Goal: Task Accomplishment & Management: Manage account settings

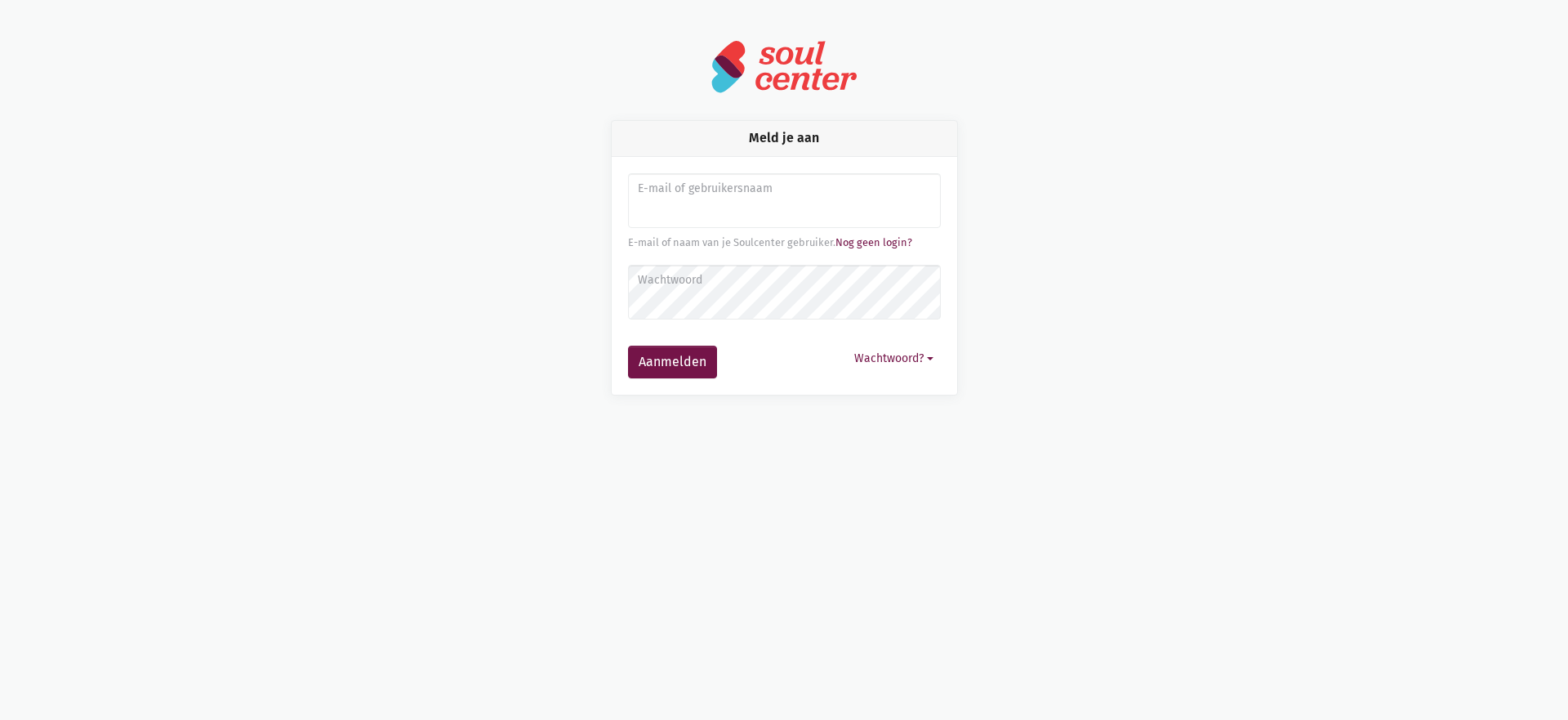
click at [735, 206] on input "Aanmelden" at bounding box center [784, 201] width 313 height 56
type input "sarahvds25@telenet.be"
click at [679, 330] on form "E-mail of gebruikersnaam sarahvds25@telenet.be E-mail of naam van je Soulcenter…" at bounding box center [784, 276] width 313 height 205
click at [628, 346] on button "Aanmelden" at bounding box center [672, 361] width 89 height 32
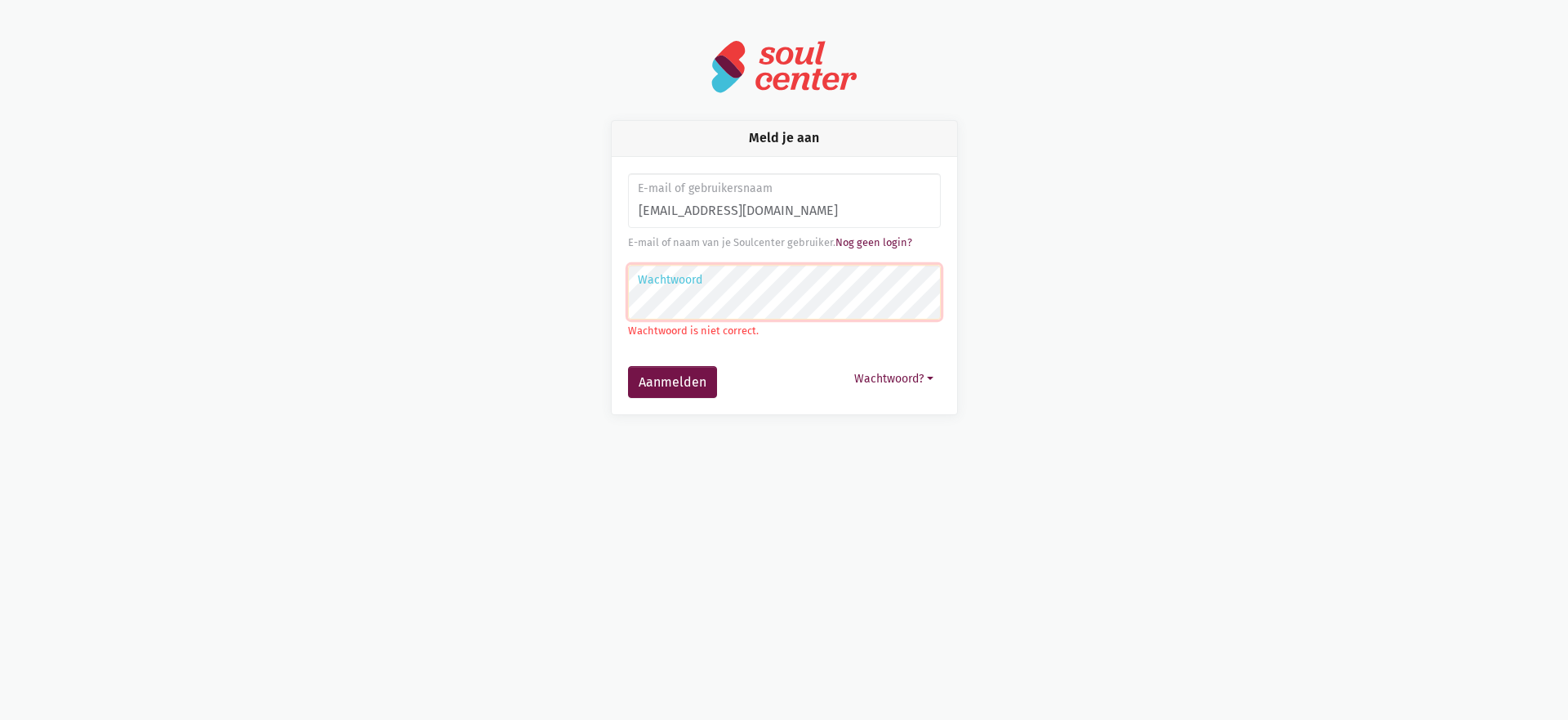
click at [628, 366] on button "Aanmelden" at bounding box center [672, 381] width 89 height 32
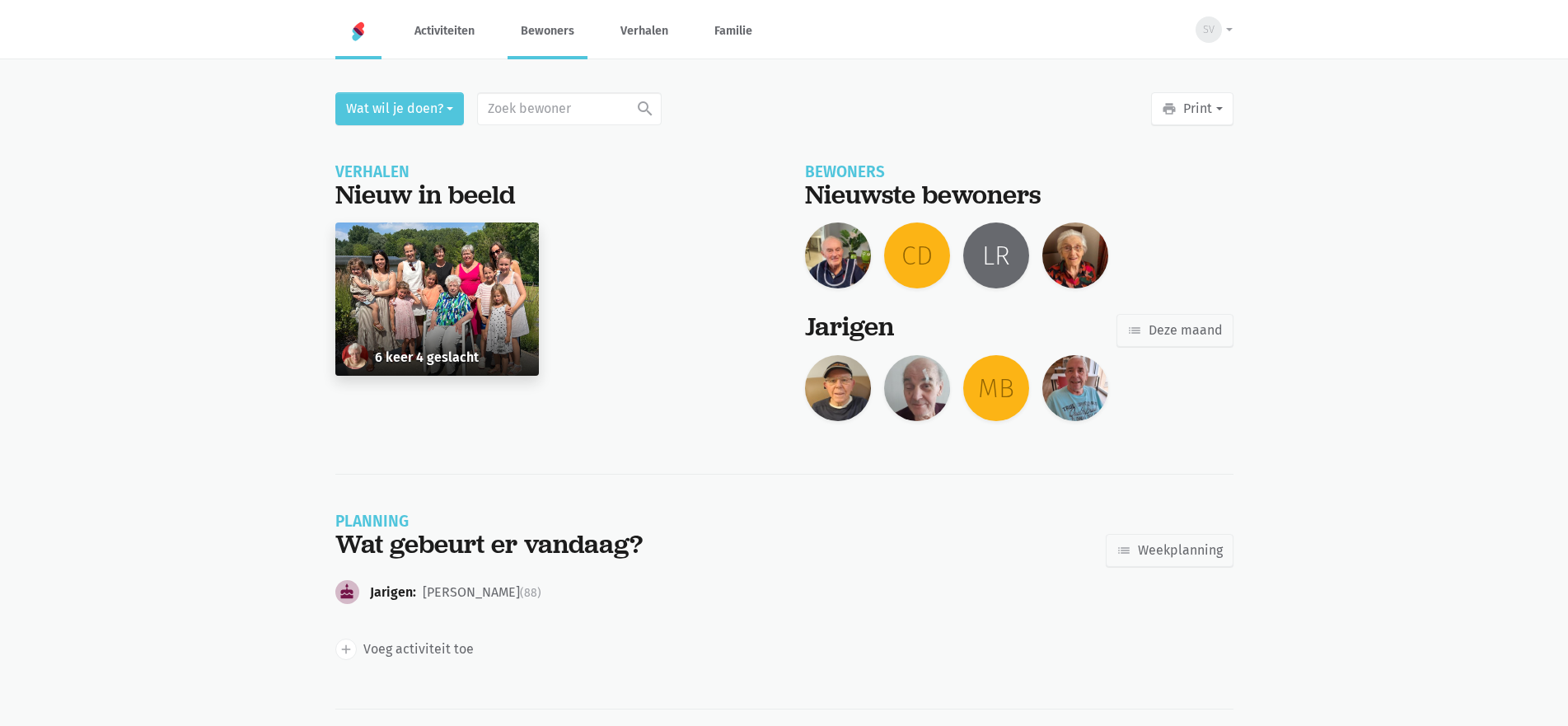
click at [553, 38] on link "Bewoners" at bounding box center [547, 31] width 80 height 56
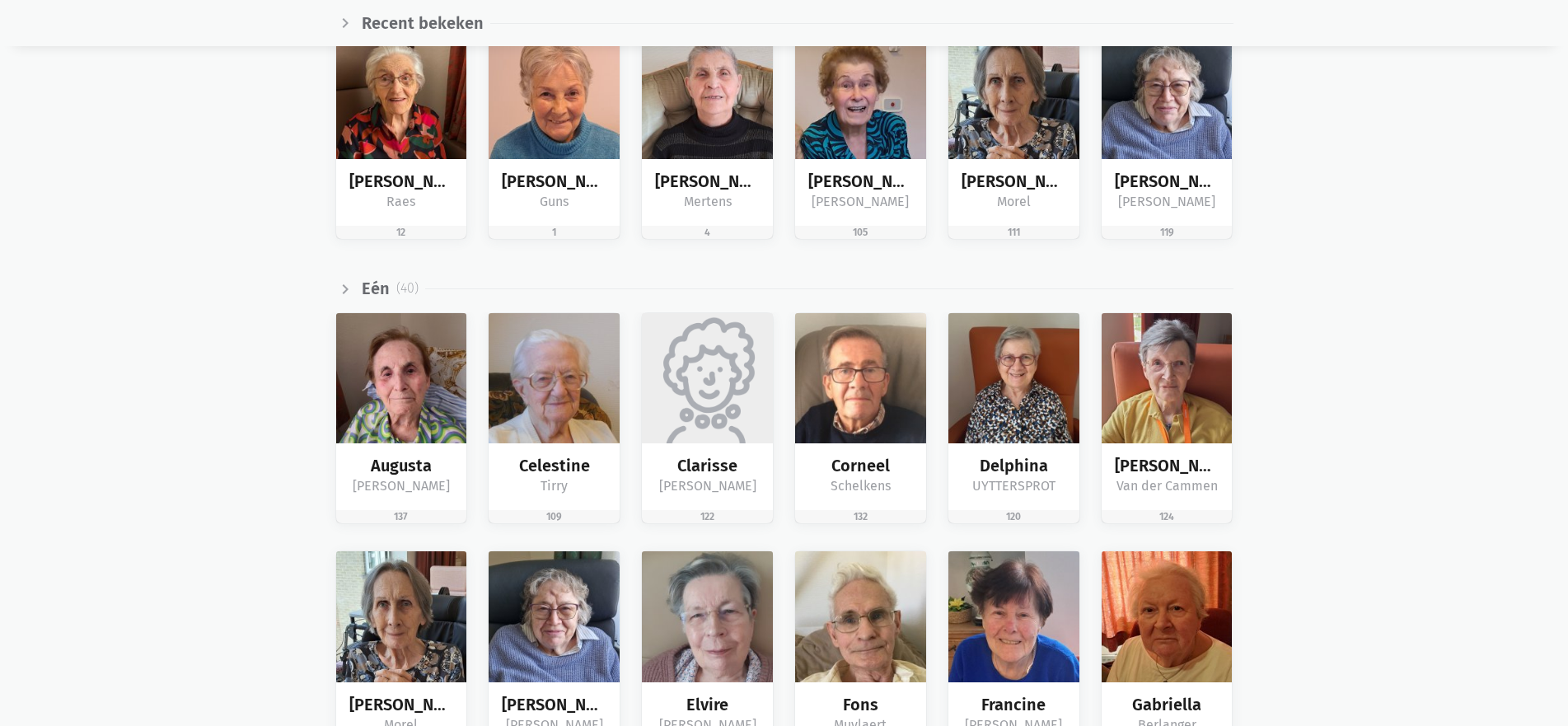
scroll to position [659, 0]
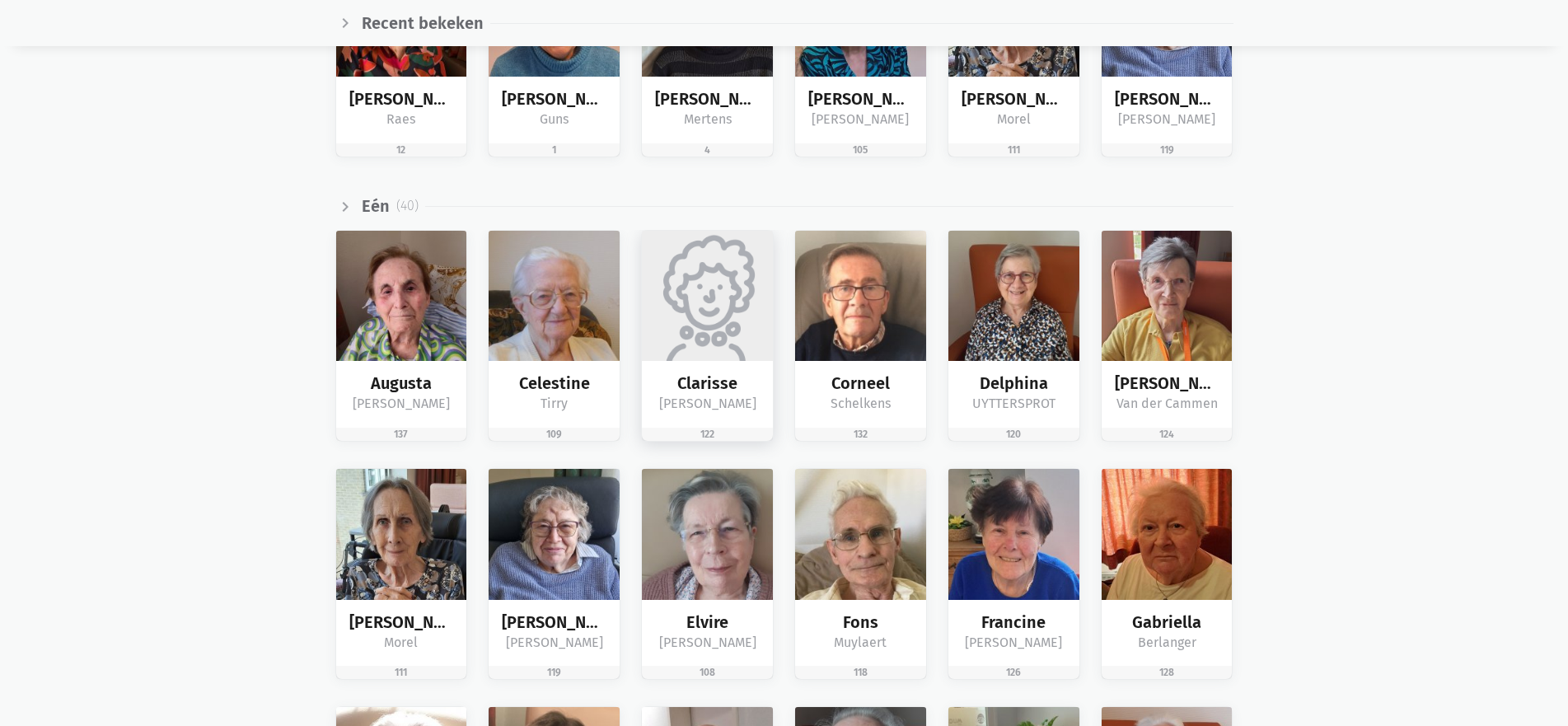
click at [744, 343] on img at bounding box center [708, 296] width 131 height 131
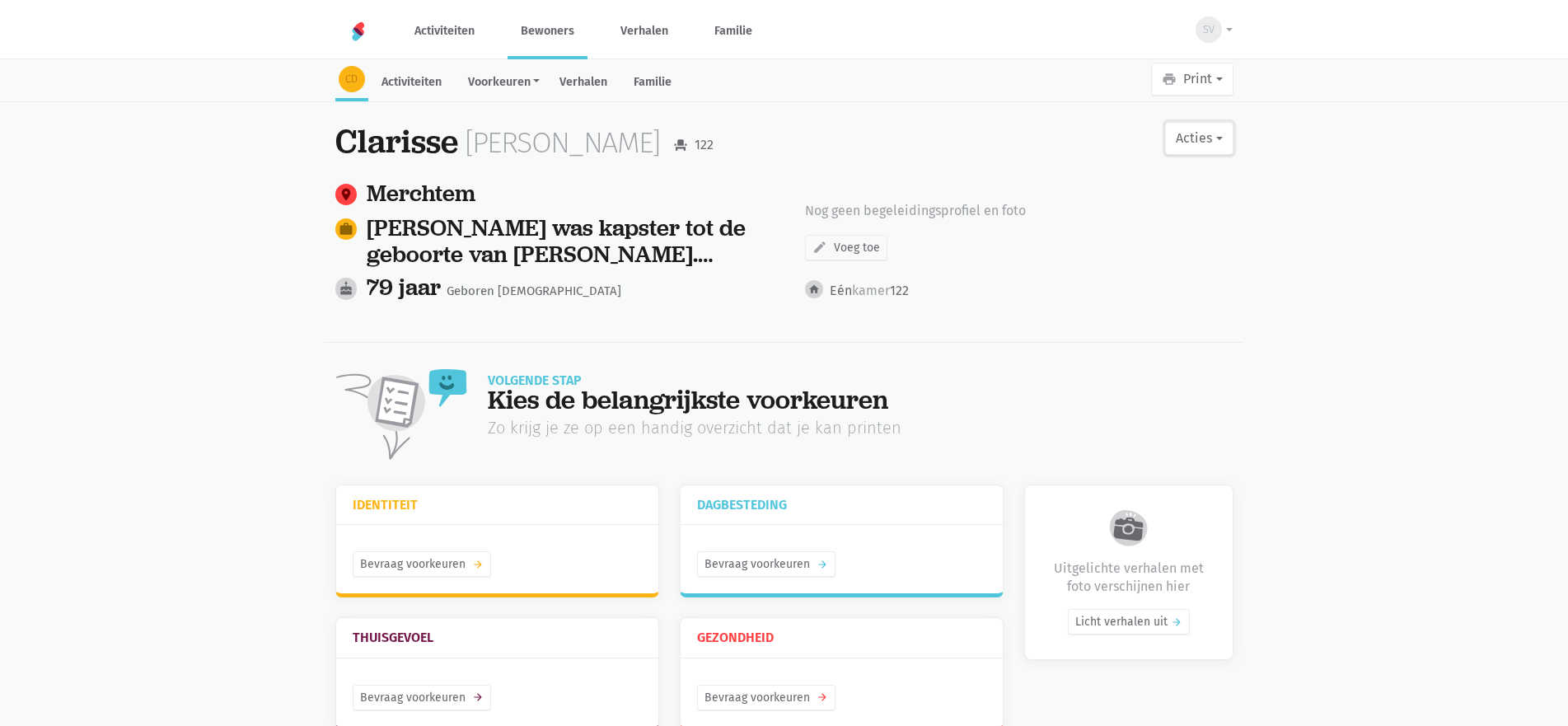
click at [1198, 144] on button "Acties" at bounding box center [1199, 138] width 68 height 33
click at [1150, 175] on link "edit Bewerk profiel" at bounding box center [1130, 182] width 207 height 28
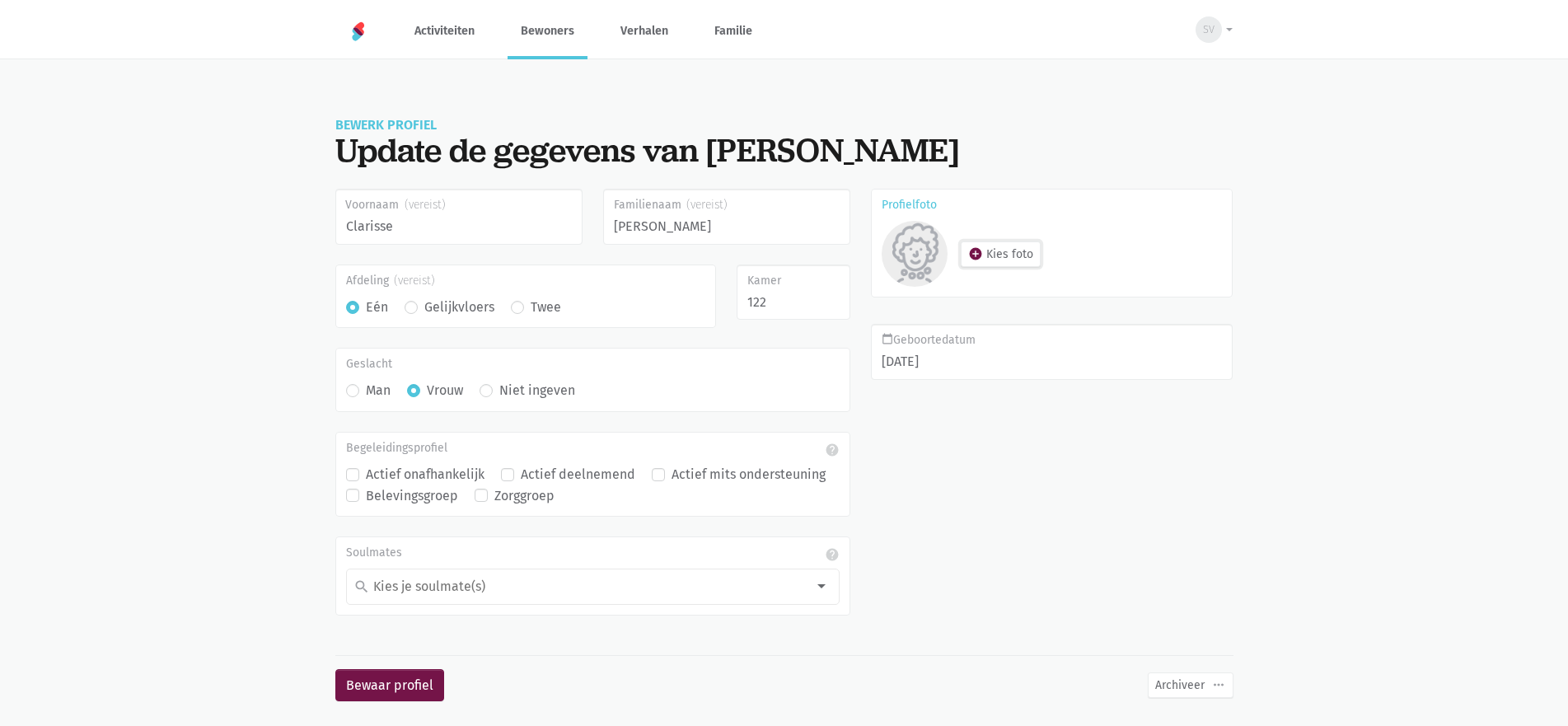
click at [1028, 249] on button "add_circle Kies foto" at bounding box center [1001, 254] width 80 height 26
click at [994, 249] on button "add_circle Kies foto" at bounding box center [1001, 254] width 80 height 26
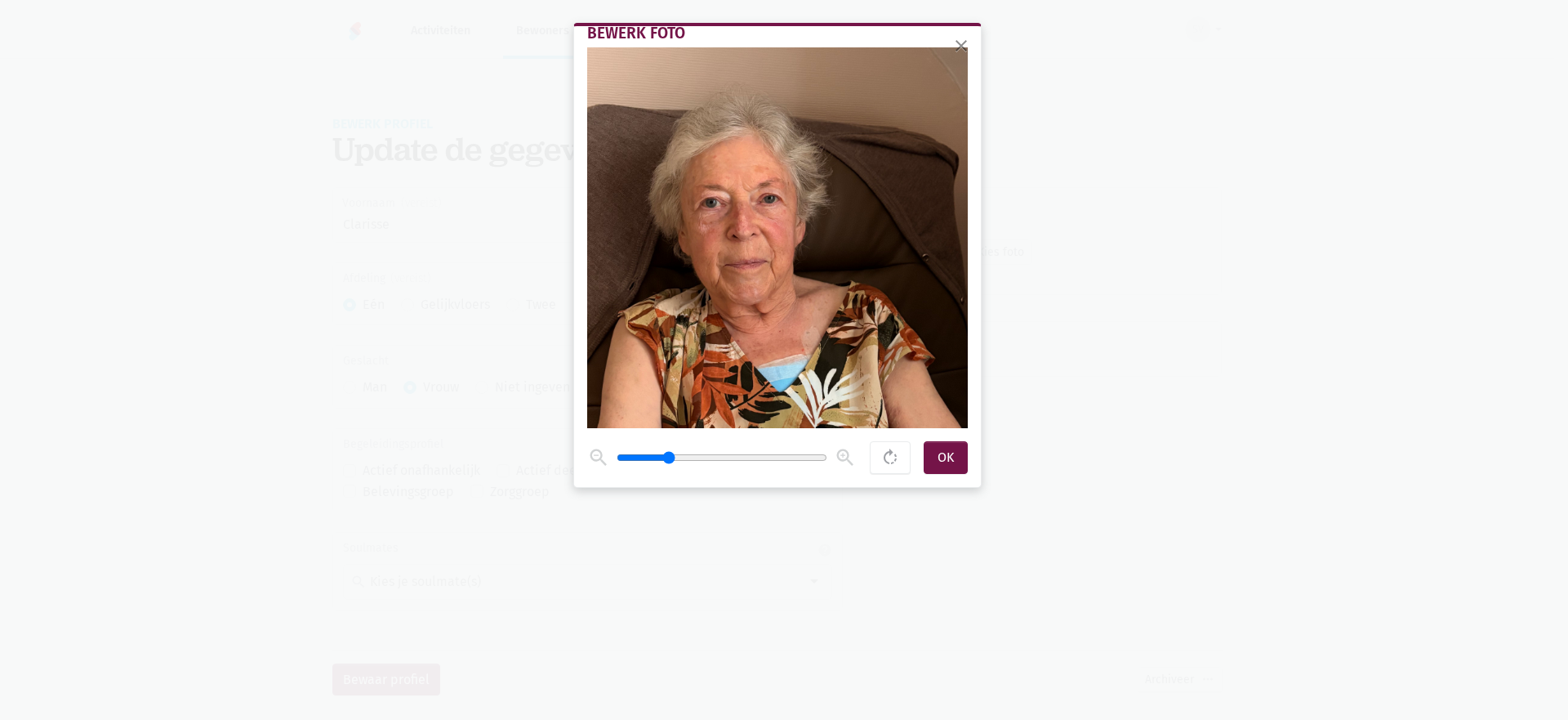
drag, startPoint x: 641, startPoint y: 460, endPoint x: 741, endPoint y: 311, distance: 179.4
click at [671, 457] on input "range" at bounding box center [721, 458] width 211 height 13
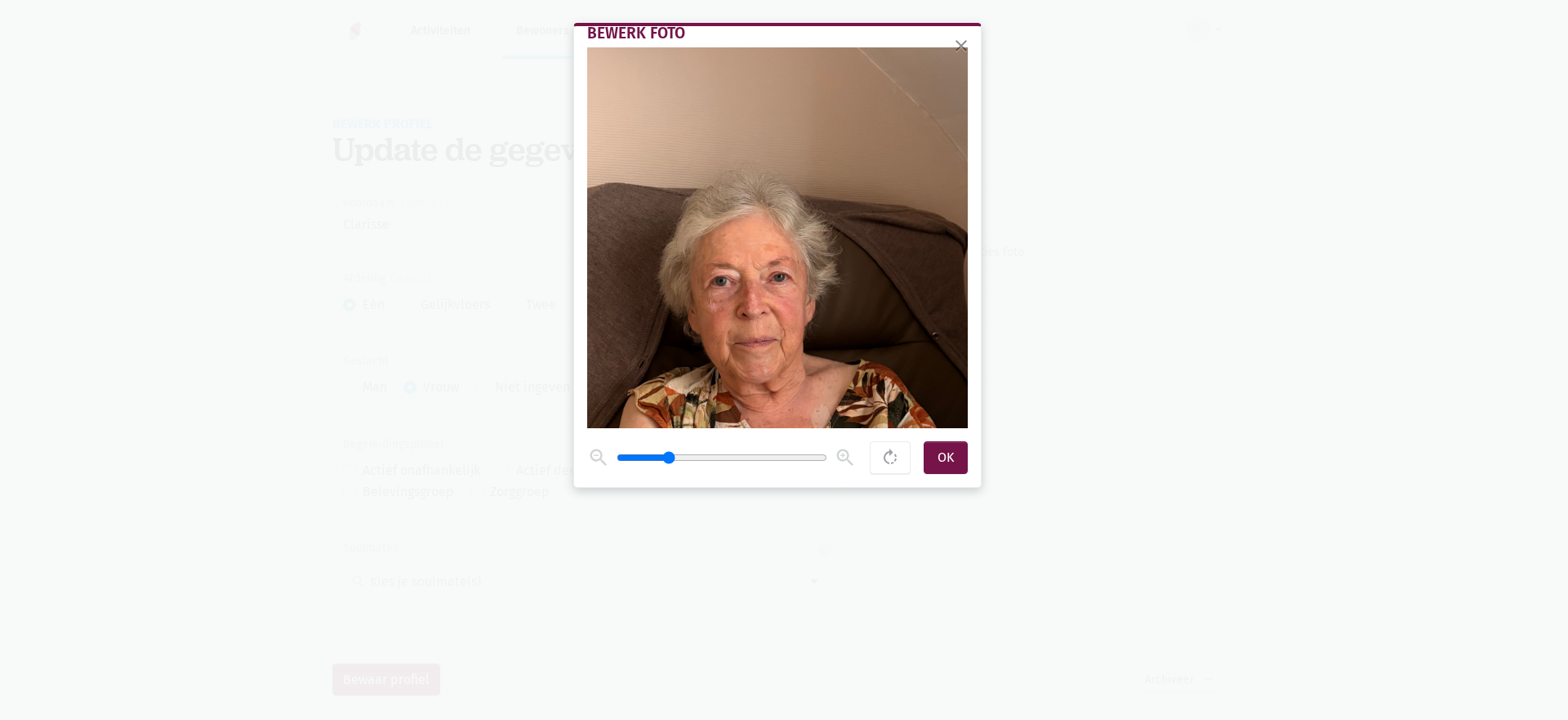
click at [794, 317] on span at bounding box center [777, 237] width 380 height 381
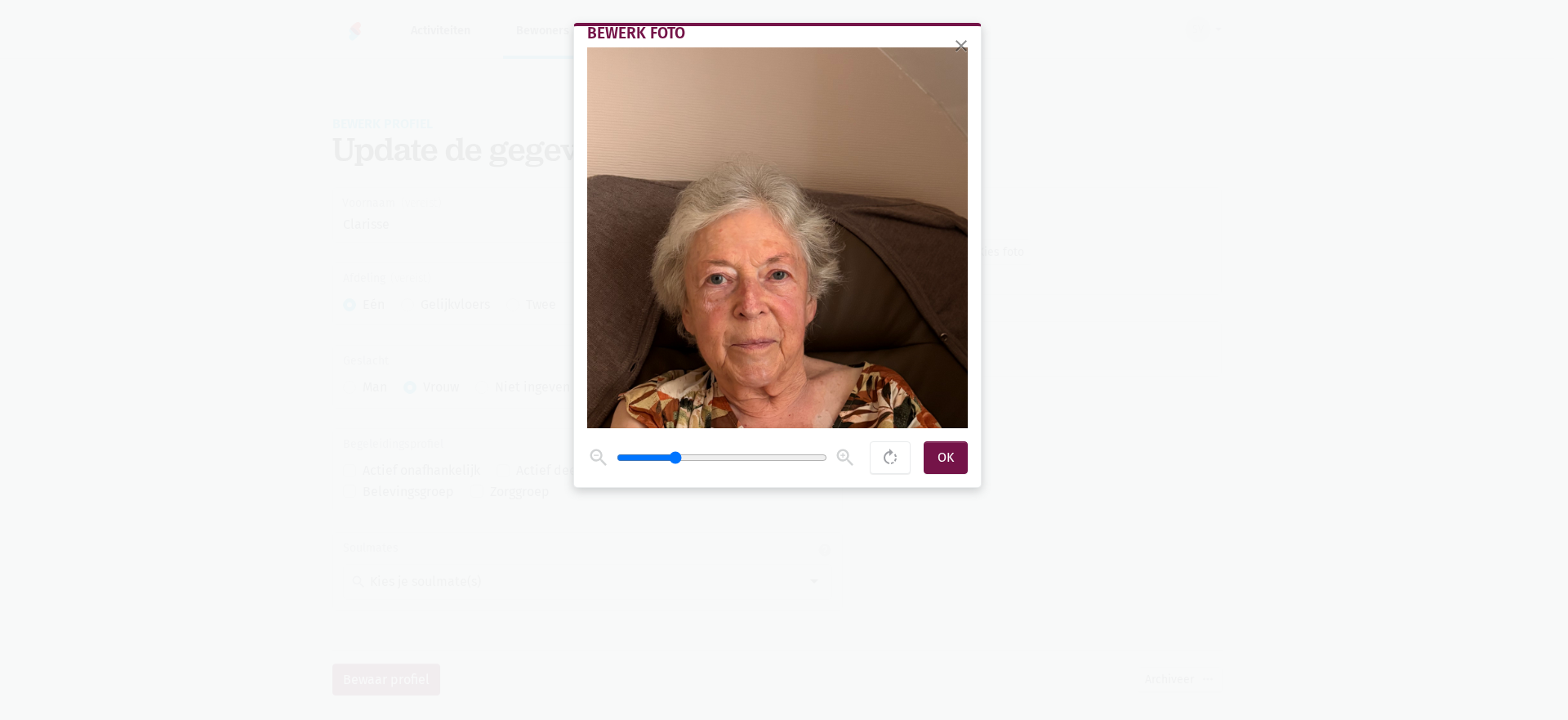
click at [673, 454] on input "range" at bounding box center [721, 458] width 211 height 13
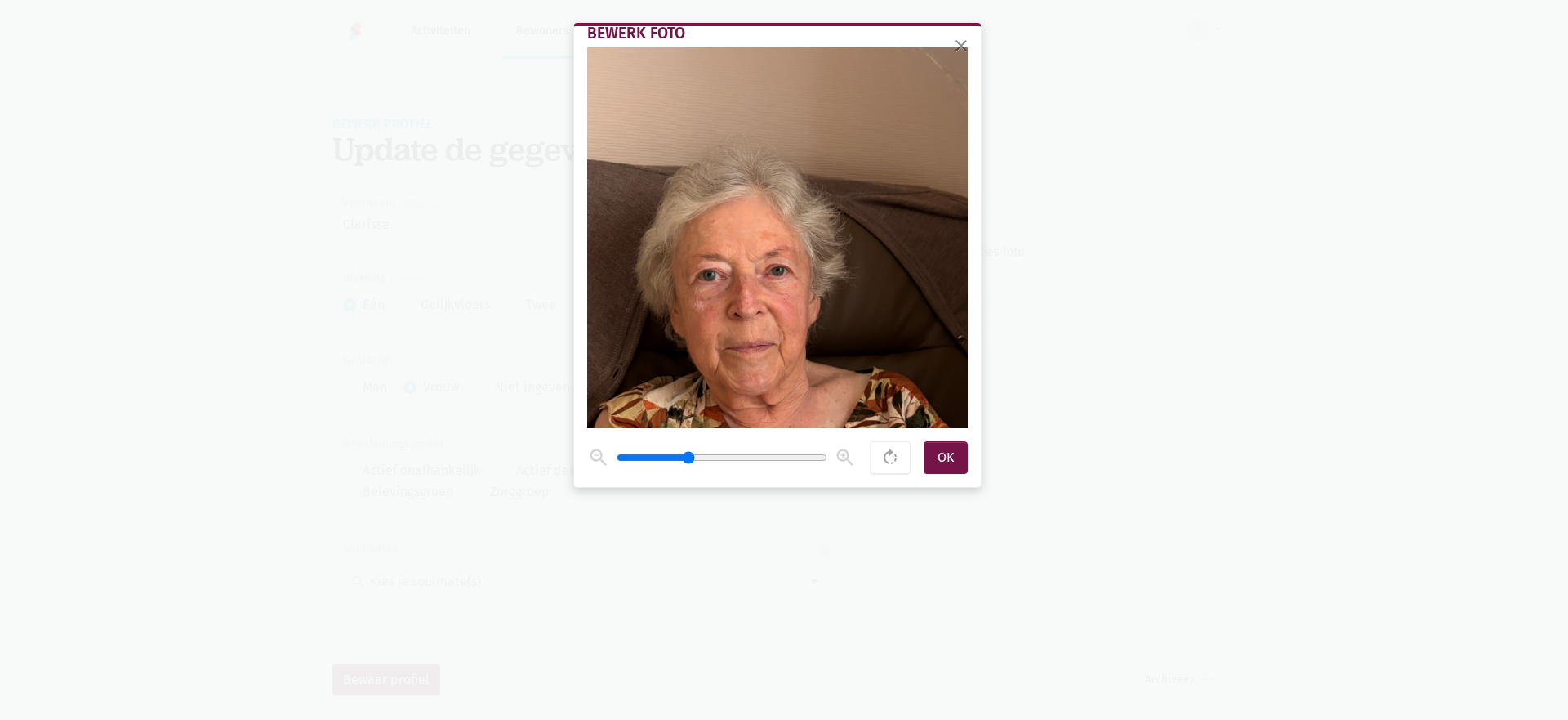
drag, startPoint x: 676, startPoint y: 457, endPoint x: 688, endPoint y: 460, distance: 12.4
click at [688, 460] on input "range" at bounding box center [721, 458] width 211 height 13
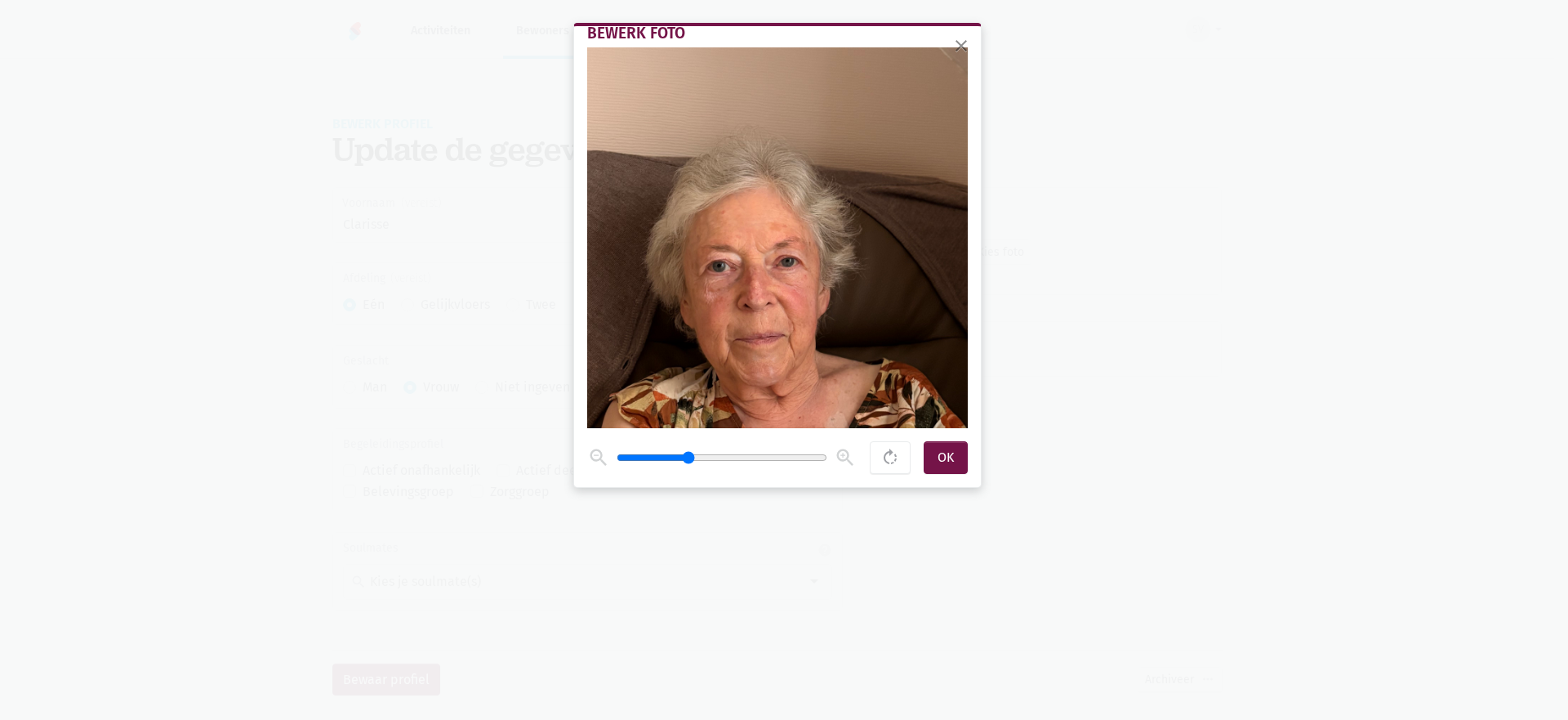
click at [808, 190] on span at bounding box center [777, 237] width 380 height 381
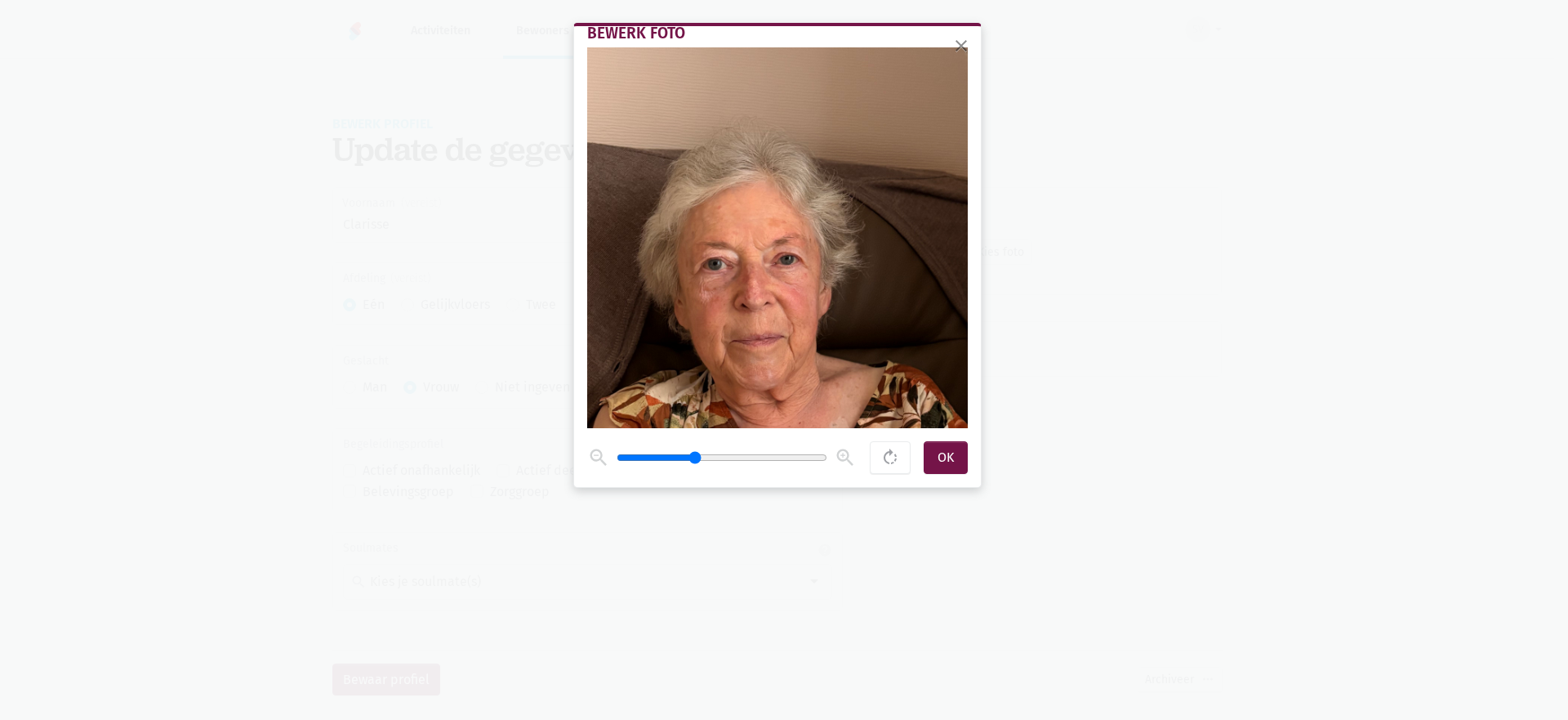
type input "2.1"
click at [698, 456] on input "range" at bounding box center [721, 458] width 211 height 13
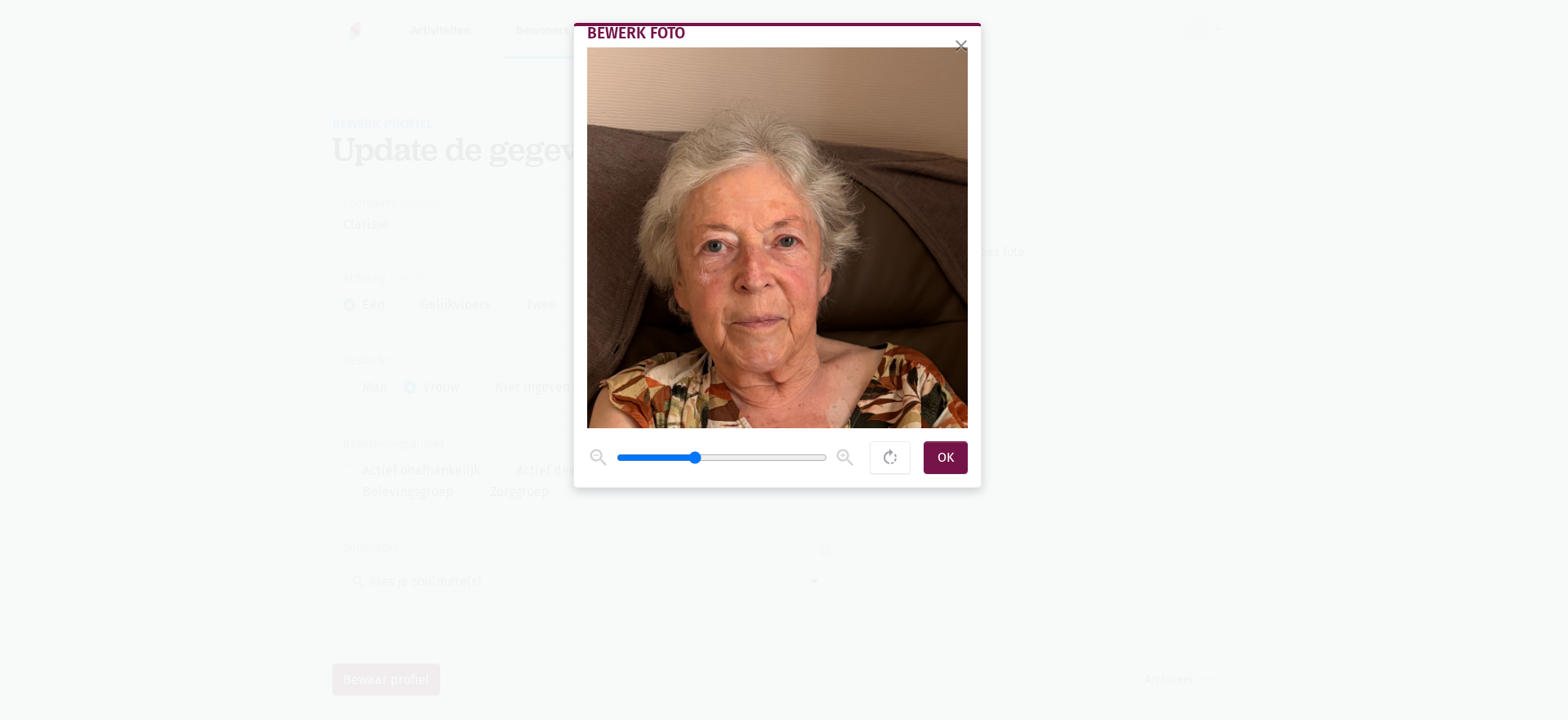
click at [813, 221] on span at bounding box center [777, 237] width 380 height 381
click at [935, 452] on div "OK" at bounding box center [945, 457] width 44 height 32
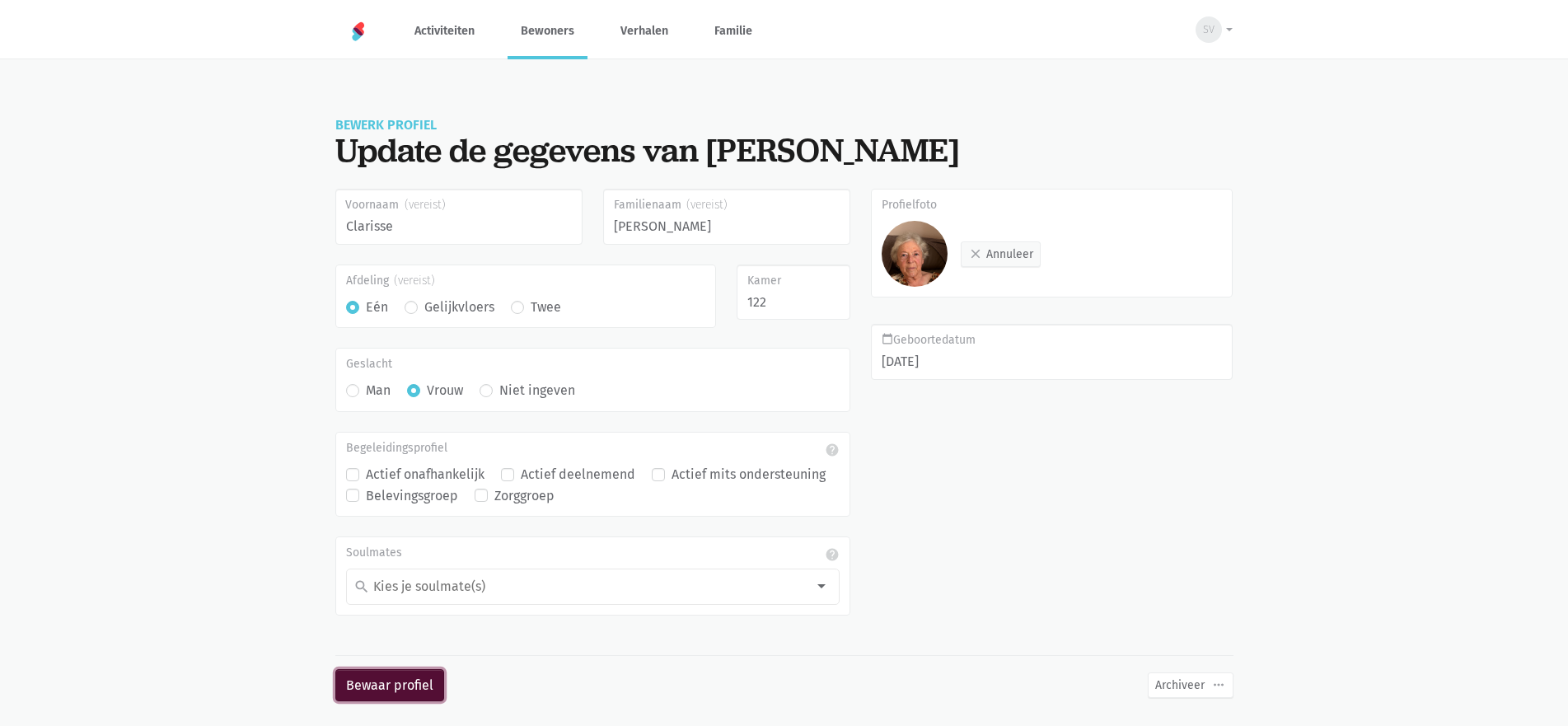
click at [415, 695] on button "Bewaar profiel" at bounding box center [389, 685] width 109 height 33
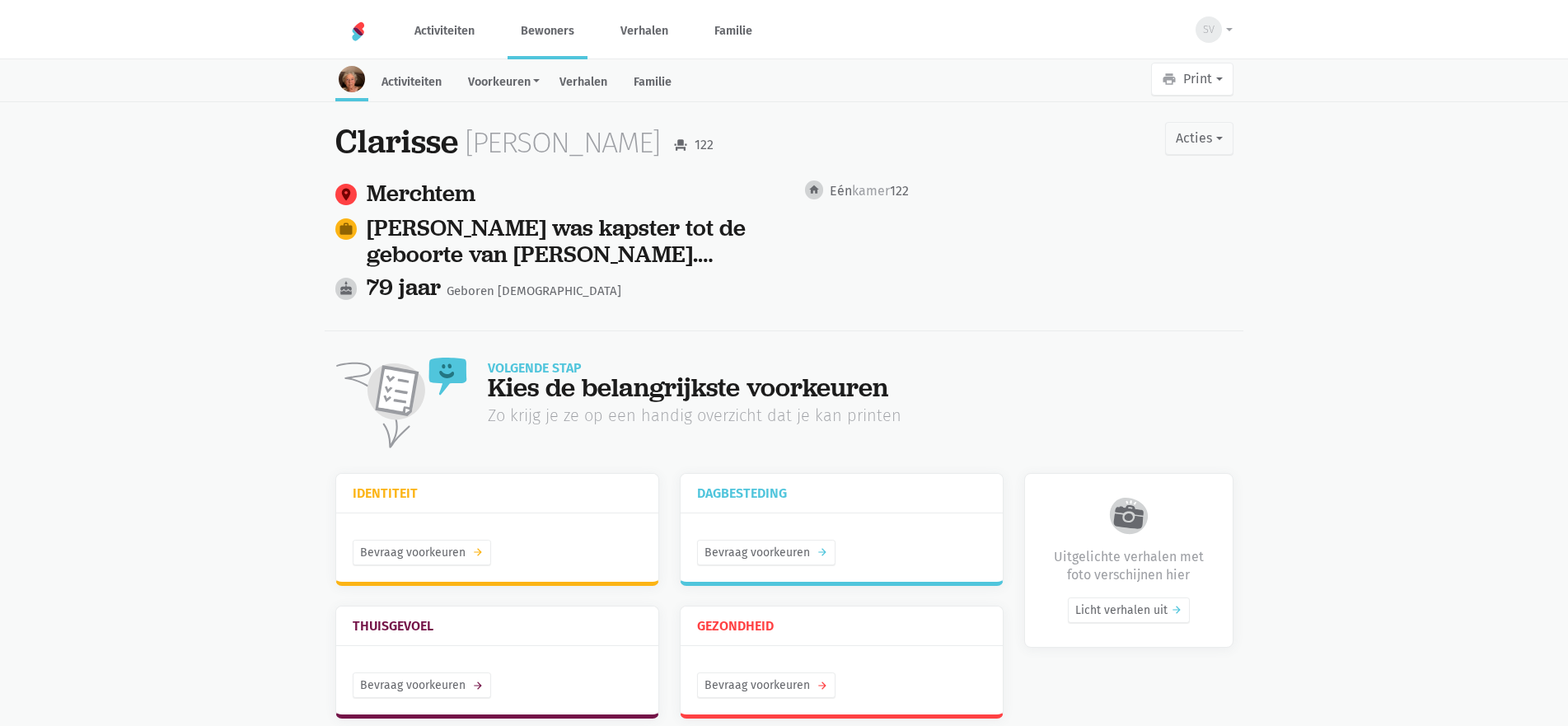
click at [532, 29] on link "Bewoners" at bounding box center [547, 31] width 80 height 56
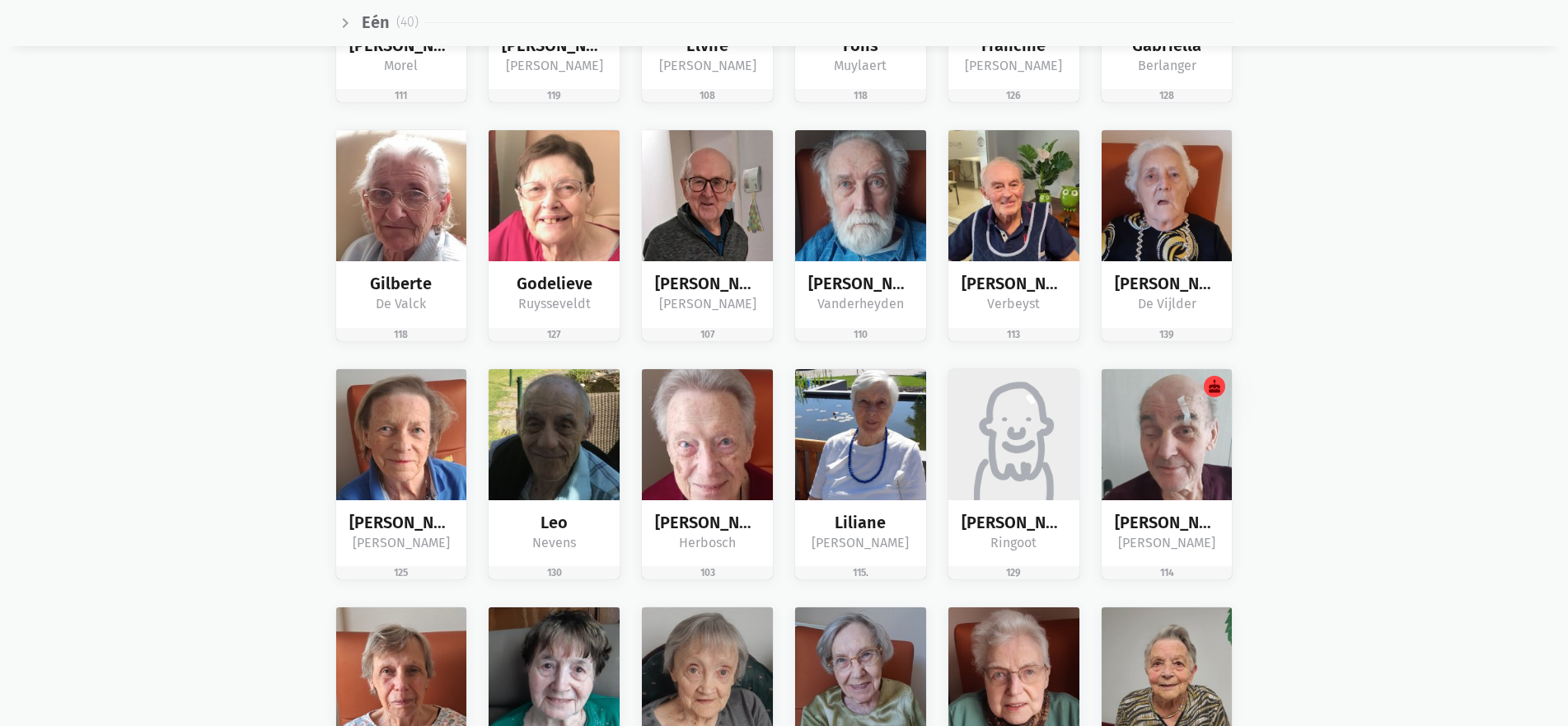
scroll to position [1318, 0]
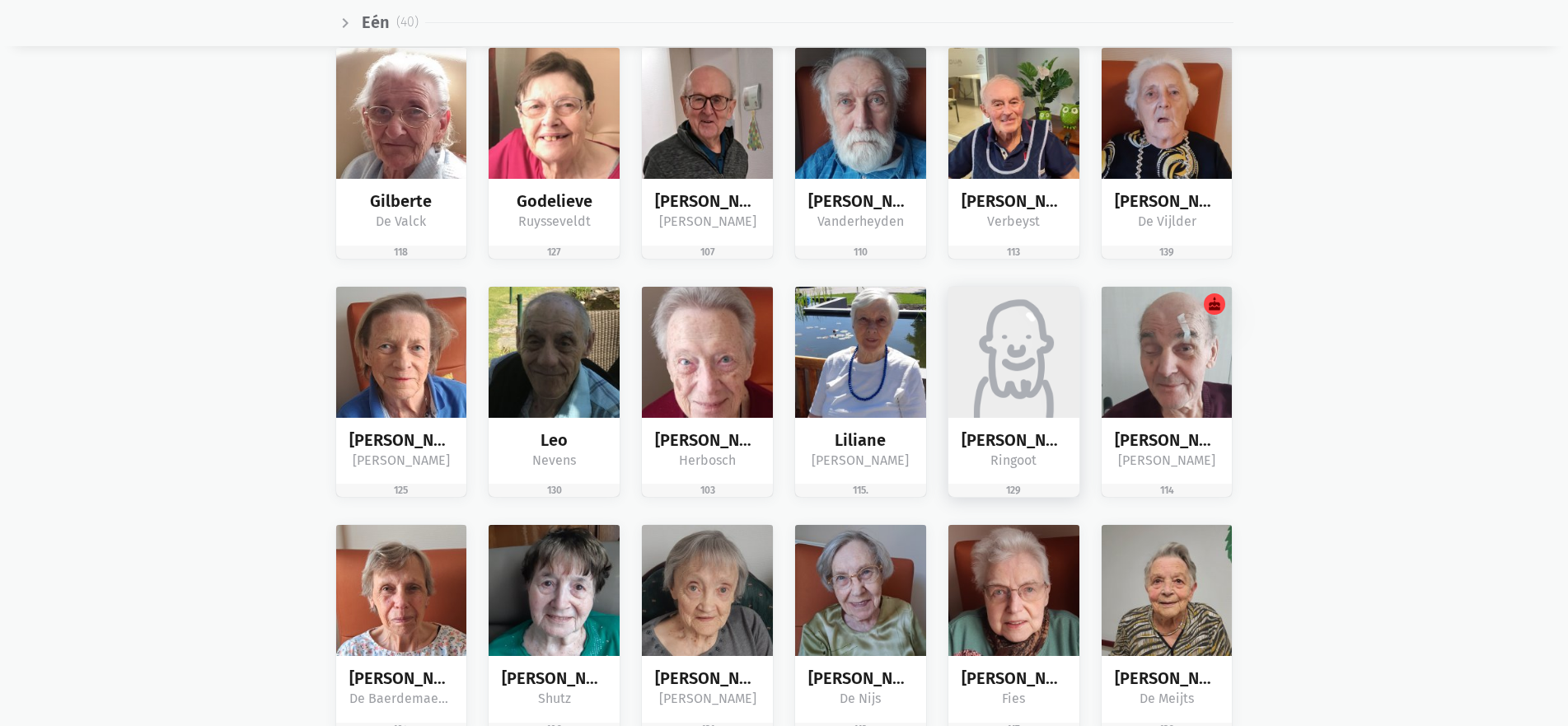
click at [1062, 406] on img at bounding box center [1014, 352] width 131 height 131
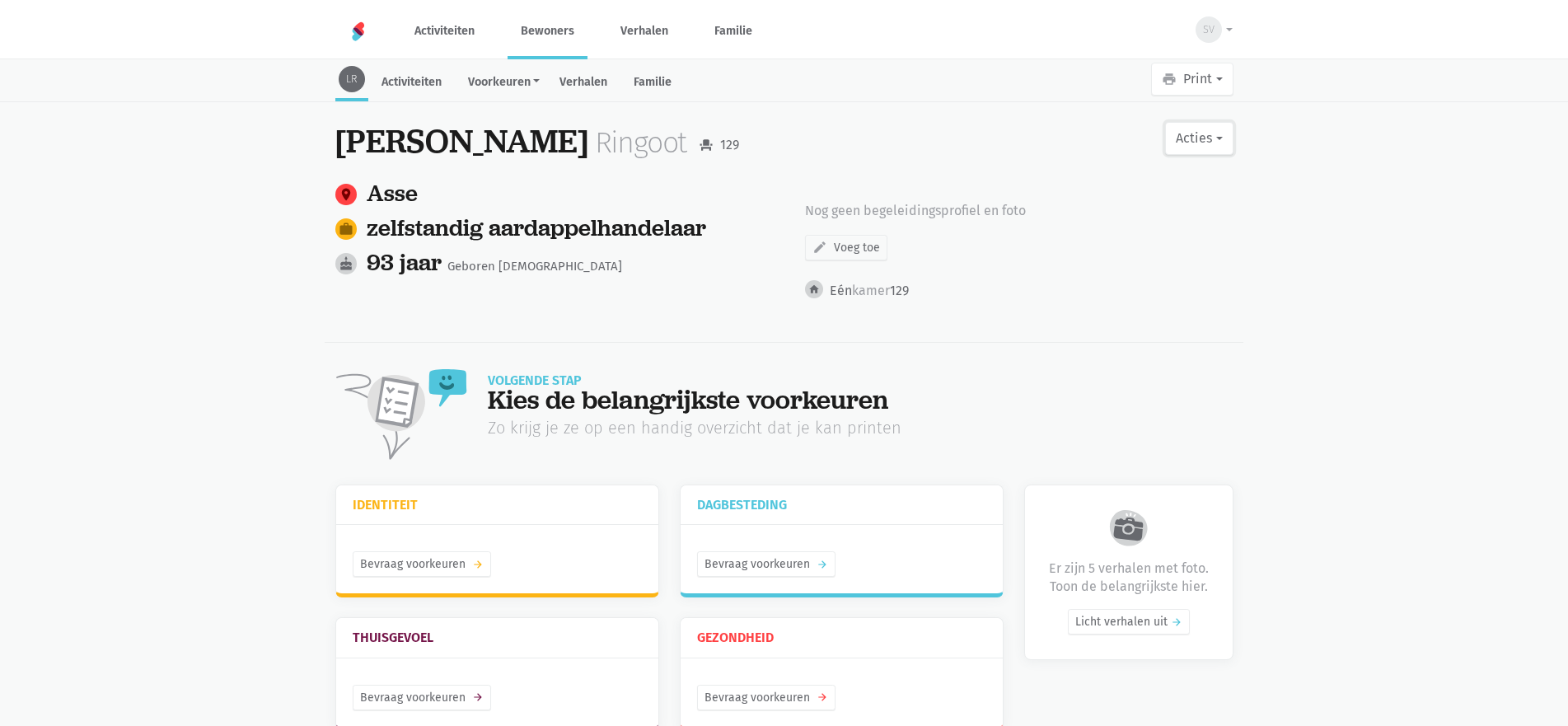
click at [1223, 128] on button "Acties" at bounding box center [1199, 138] width 68 height 33
click at [1104, 181] on link "edit Bewerk profiel" at bounding box center [1130, 182] width 207 height 28
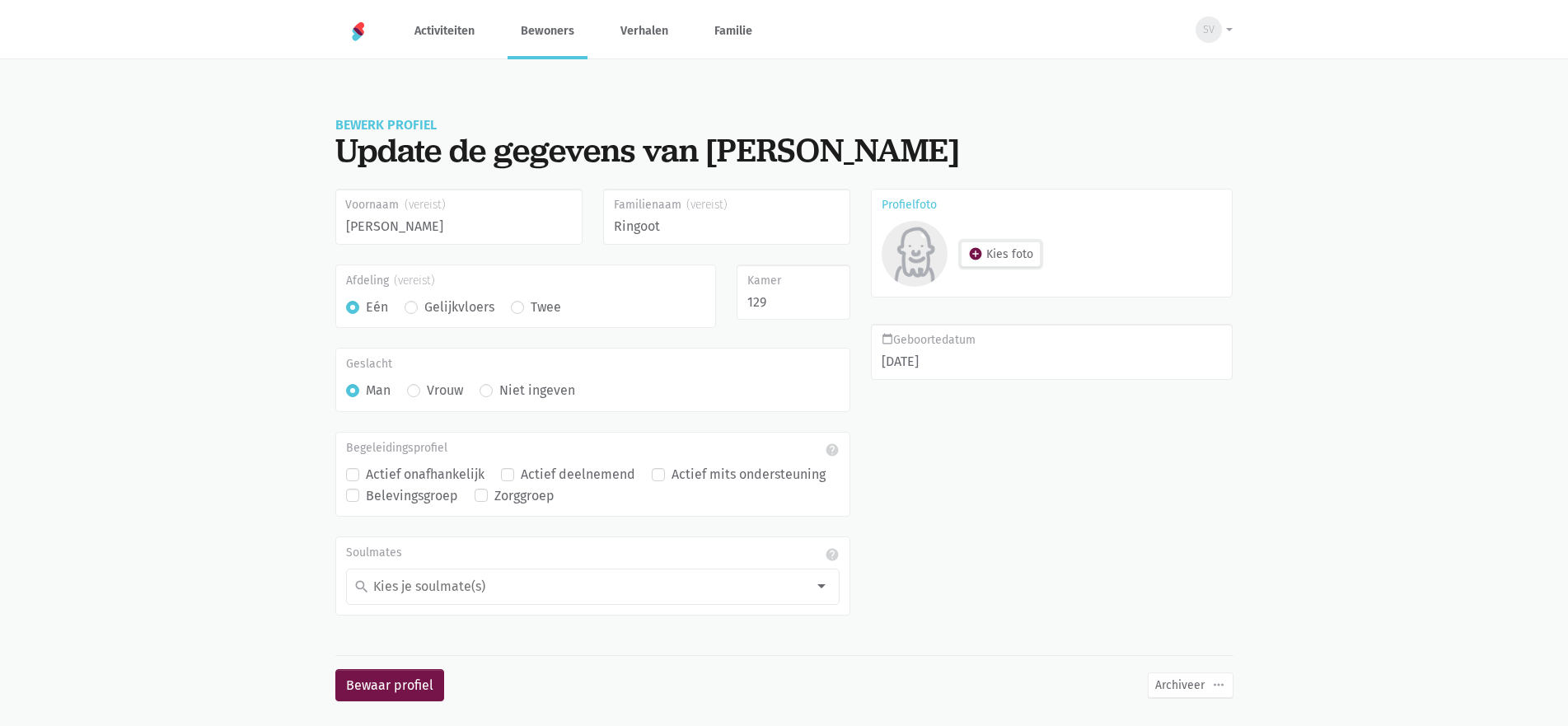
click at [999, 251] on button "add_circle Kies foto" at bounding box center [1001, 254] width 80 height 26
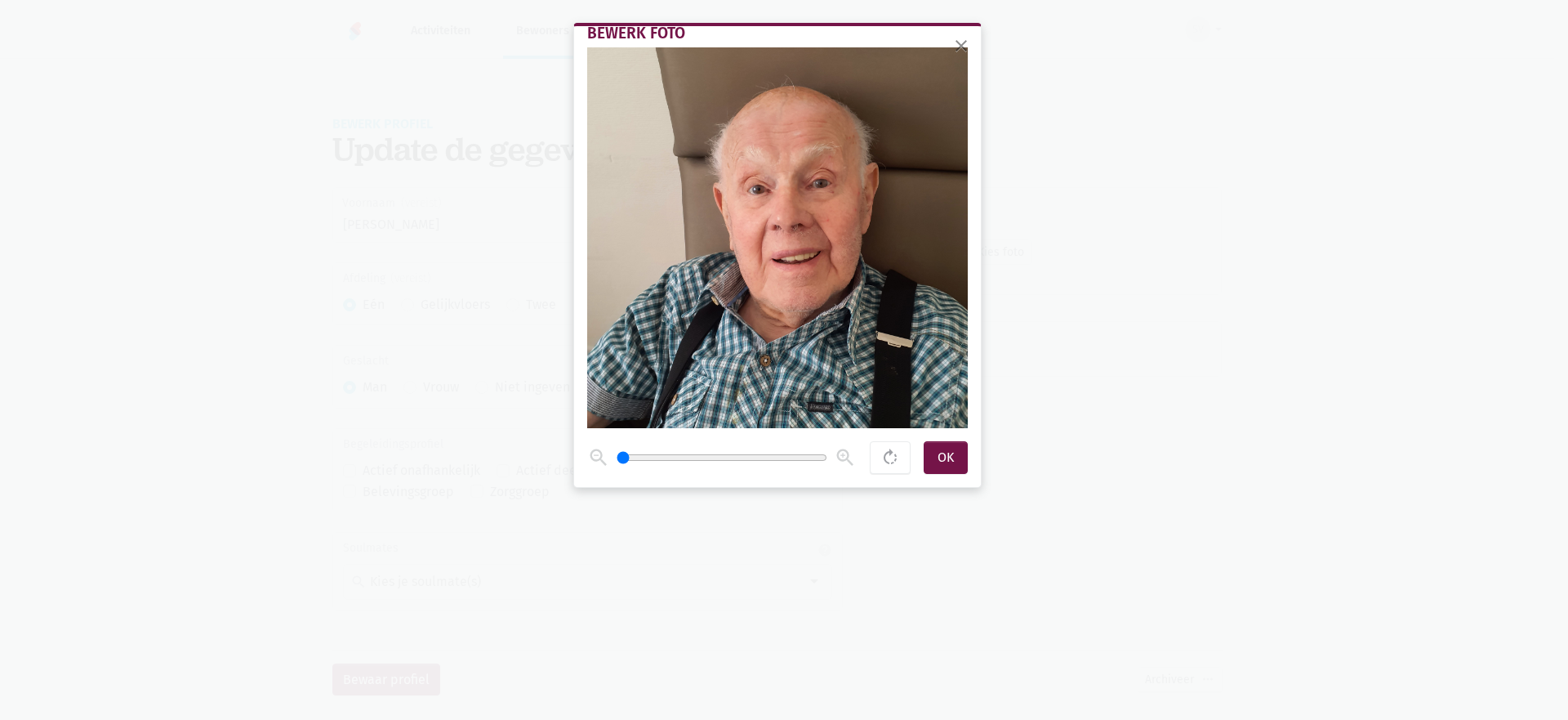
click at [863, 325] on span at bounding box center [777, 237] width 380 height 381
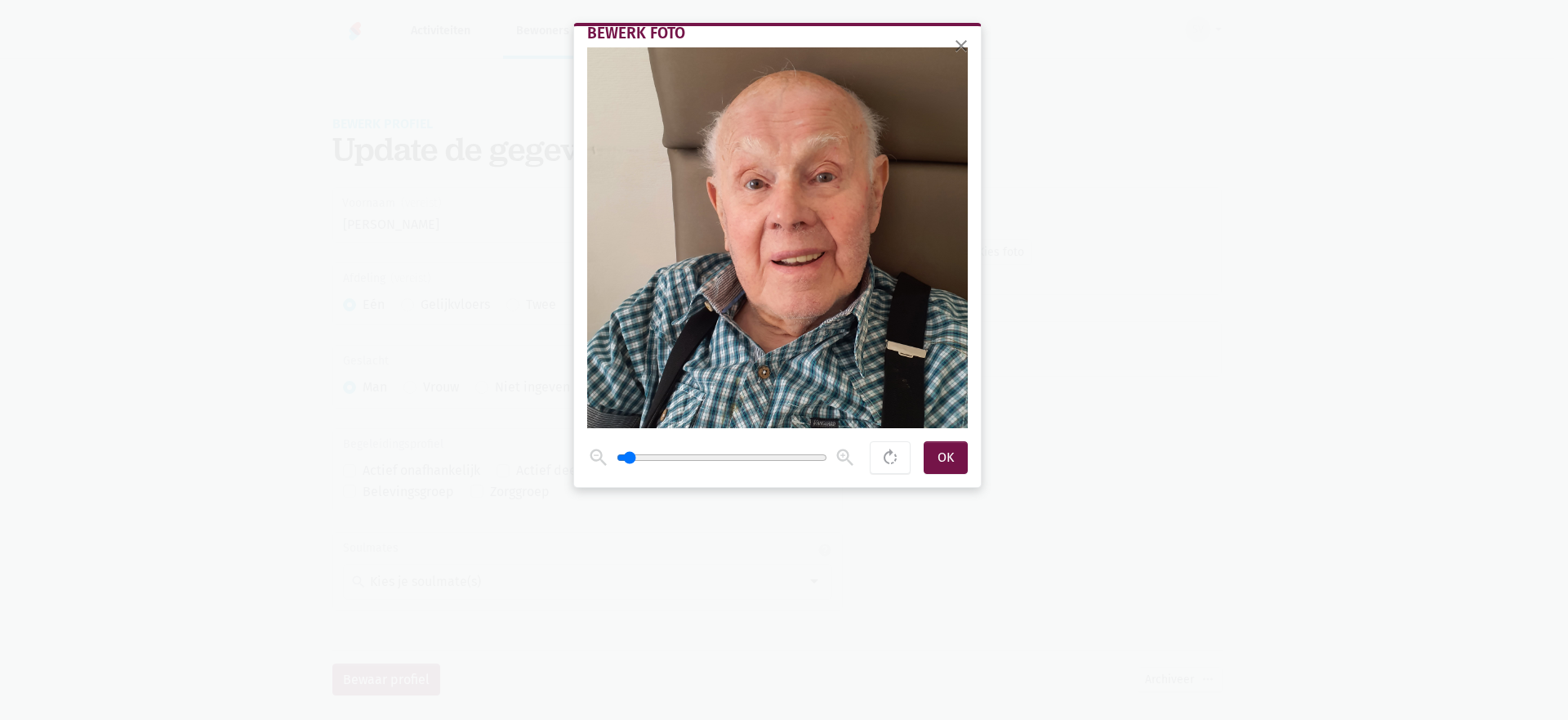
type input "1.1"
click at [627, 459] on input "range" at bounding box center [721, 458] width 211 height 13
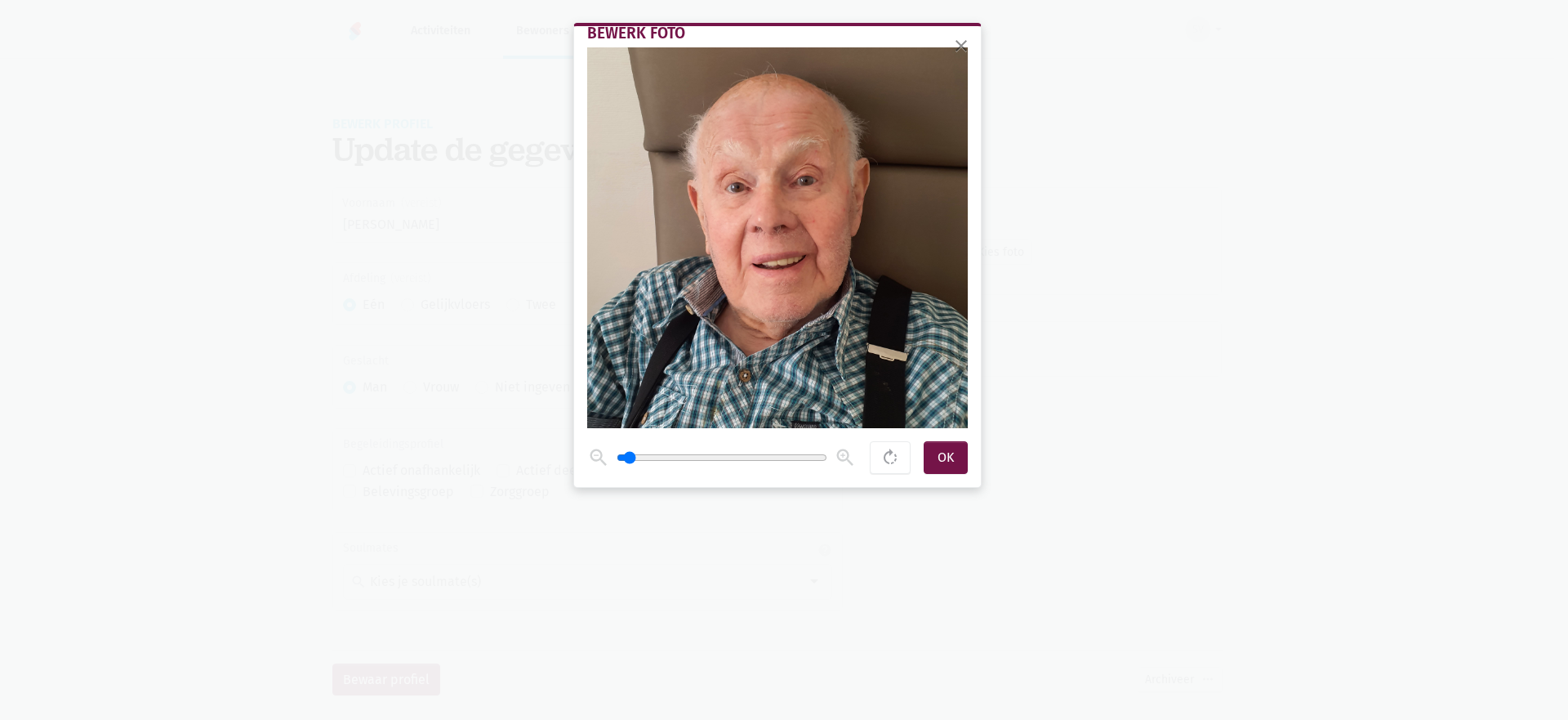
click at [747, 338] on span at bounding box center [777, 237] width 380 height 381
click at [632, 462] on input "range" at bounding box center [721, 458] width 211 height 13
click at [952, 455] on div "OK" at bounding box center [945, 457] width 44 height 32
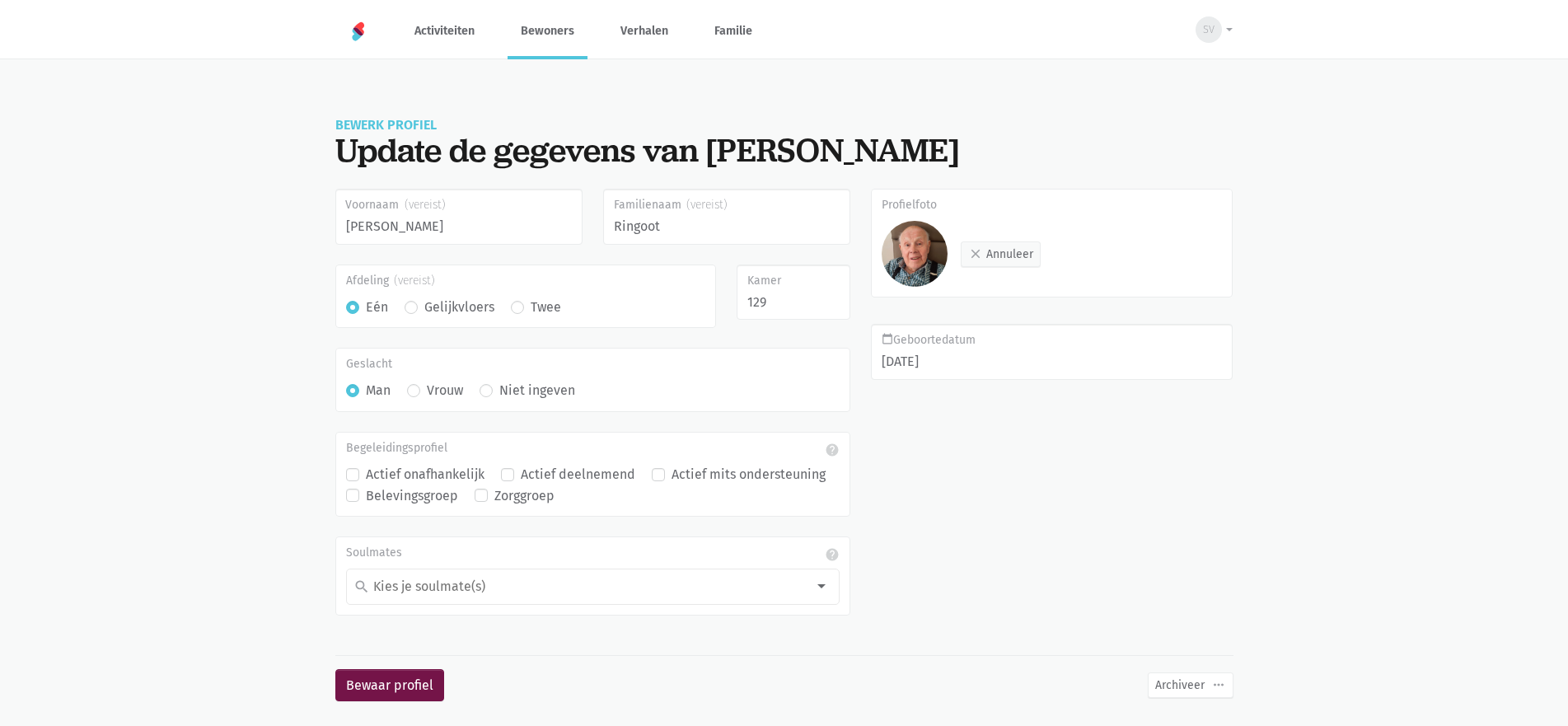
click at [444, 692] on div "Bewaar profiel Archiveer more_horiz" at bounding box center [784, 692] width 898 height 46
click at [411, 671] on button "Bewaar profiel" at bounding box center [389, 685] width 109 height 33
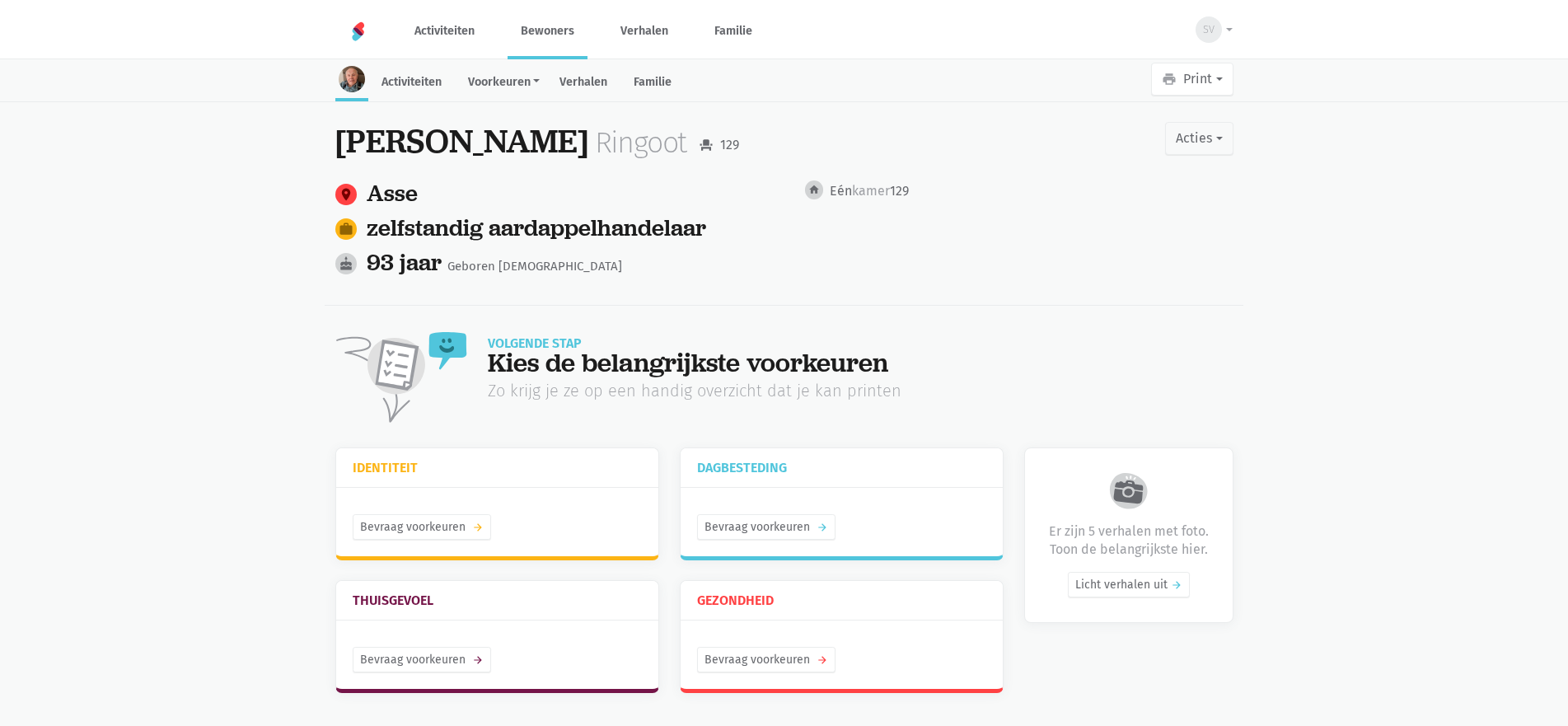
click at [569, 39] on link "Bewoners" at bounding box center [547, 31] width 80 height 56
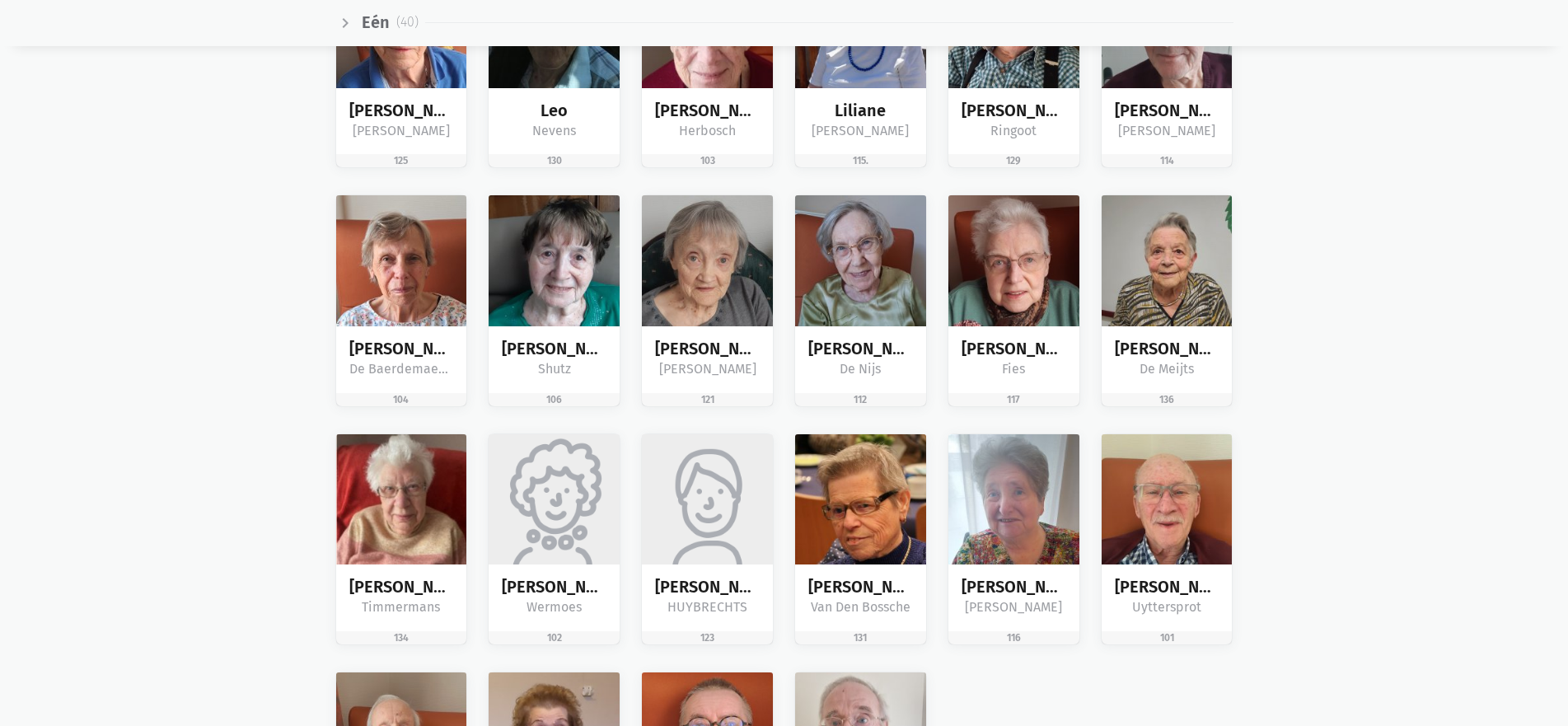
scroll to position [1730, 0]
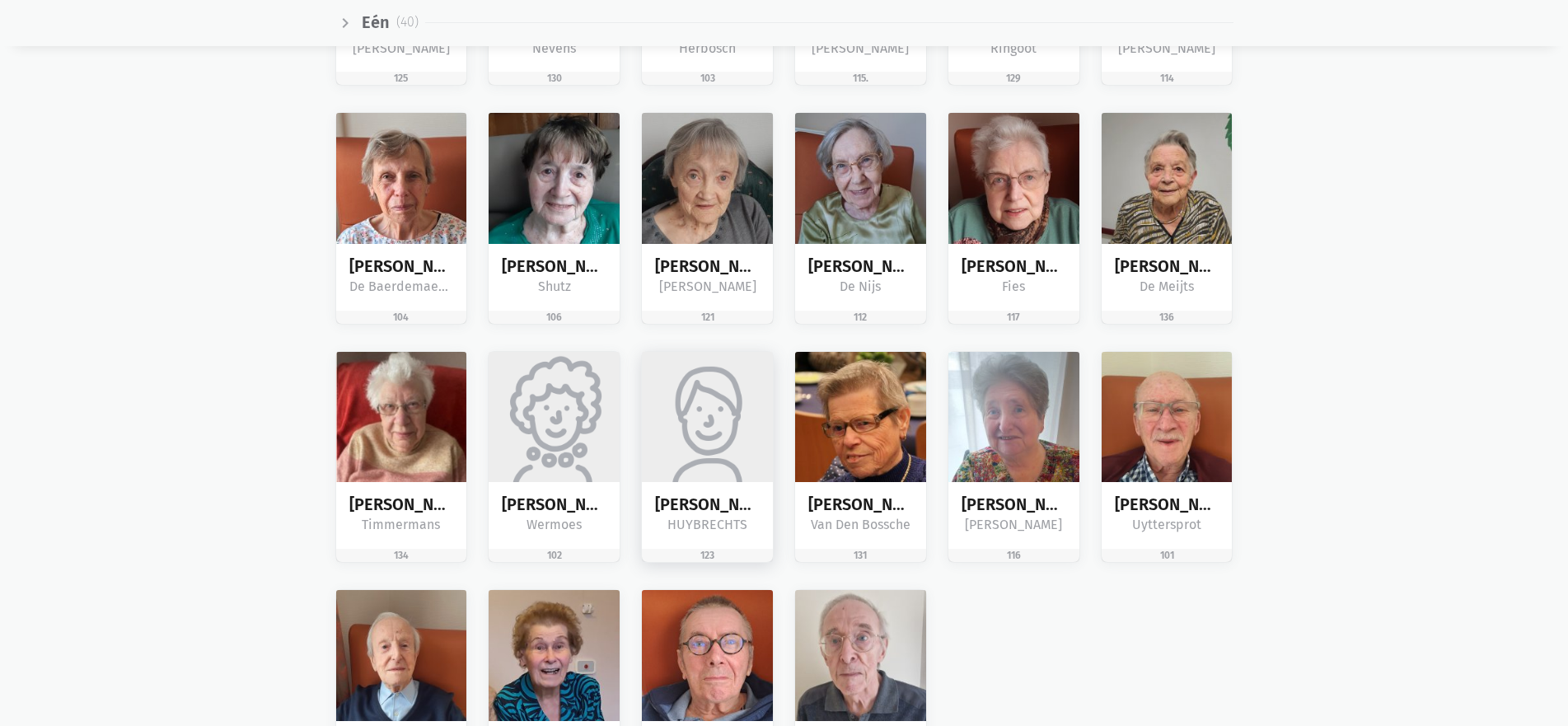
click at [754, 446] on img at bounding box center [708, 417] width 131 height 131
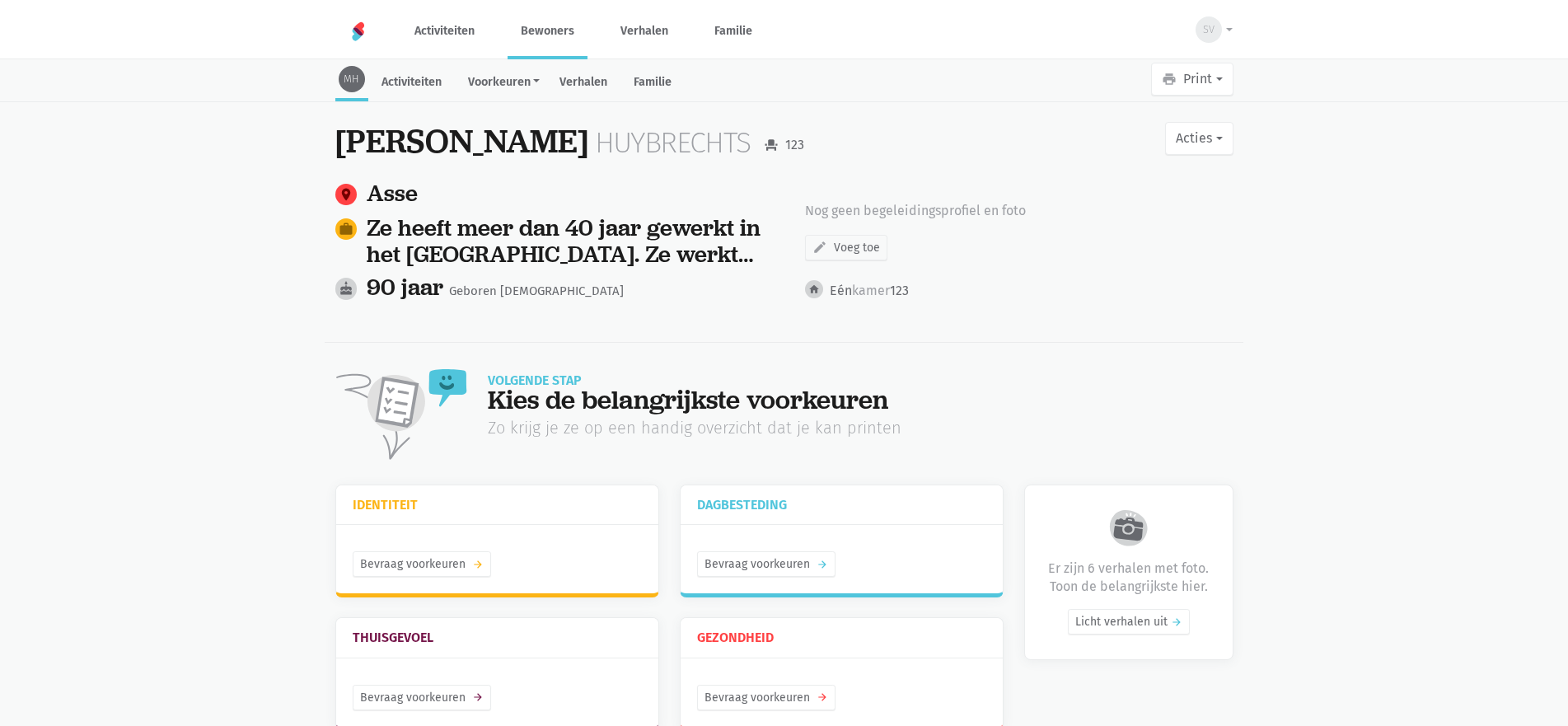
drag, startPoint x: 1239, startPoint y: 143, endPoint x: 1227, endPoint y: 144, distance: 12.0
click at [1237, 143] on div "[PERSON_NAME] event_seat 123 Acties edit Bewerk profiel mail Nodig familie uit …" at bounding box center [784, 437] width 940 height 669
click at [1221, 144] on button "Acties" at bounding box center [1199, 138] width 68 height 33
click at [1168, 182] on link "edit Bewerk profiel" at bounding box center [1130, 182] width 207 height 28
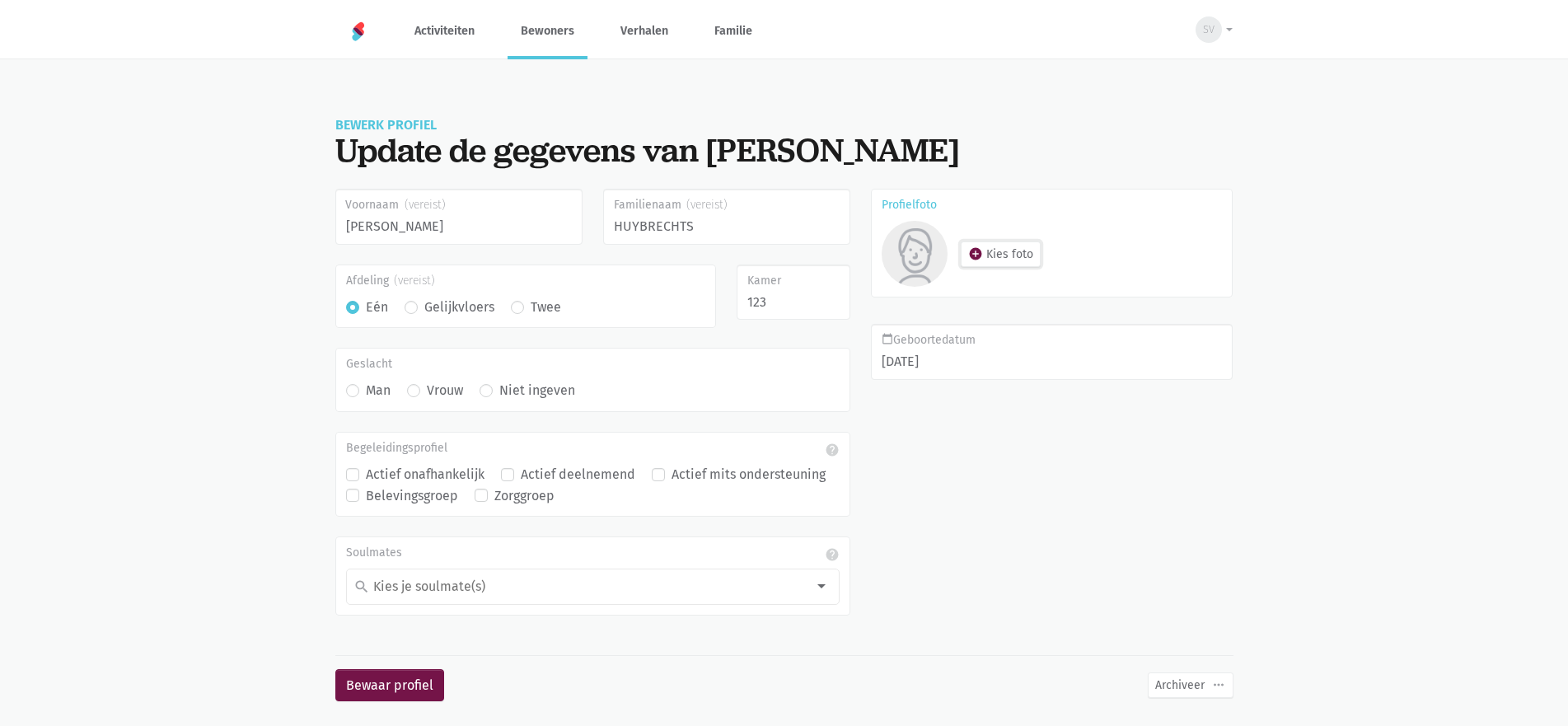
click at [1014, 258] on button "add_circle Kies foto" at bounding box center [1001, 254] width 80 height 26
click at [548, 37] on link "Bewoners" at bounding box center [547, 31] width 80 height 56
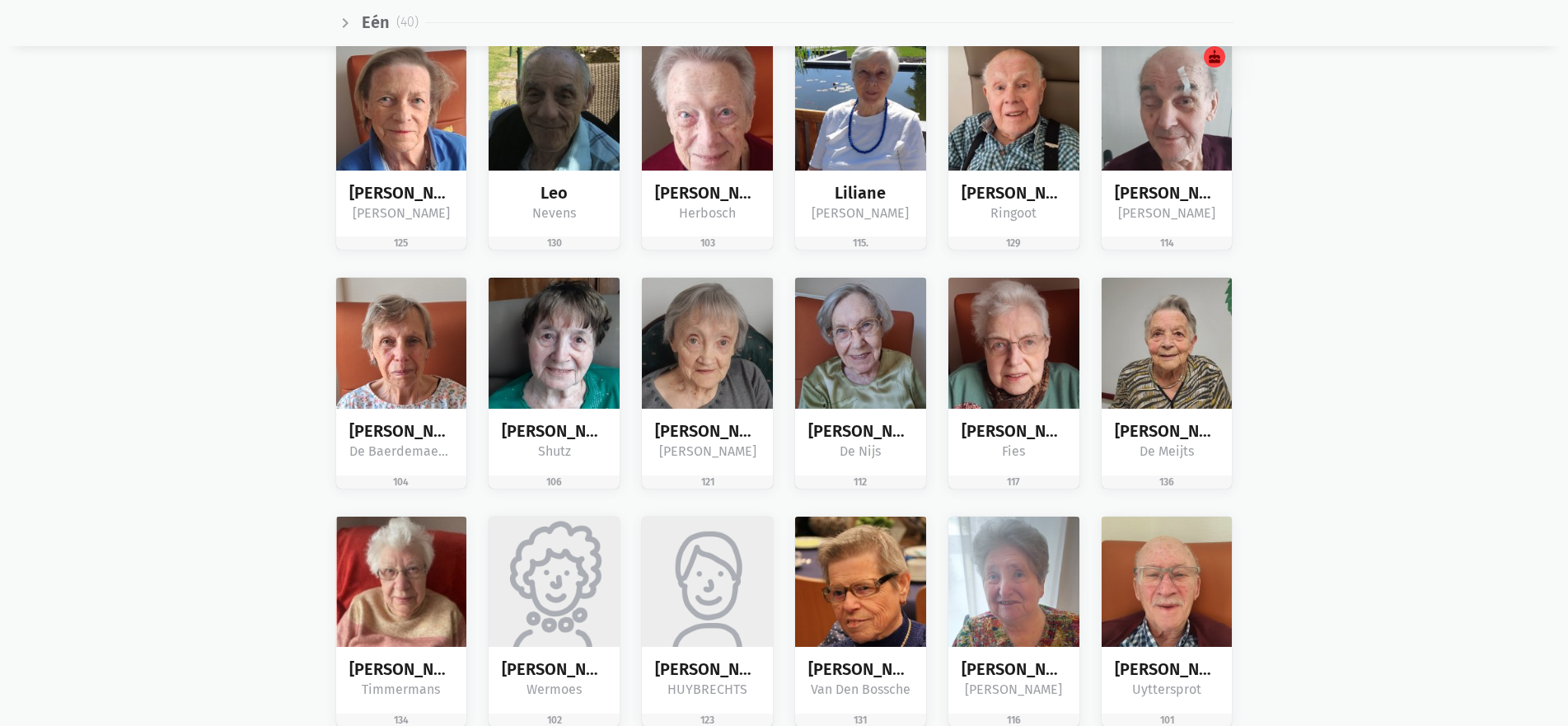
scroll to position [1648, 0]
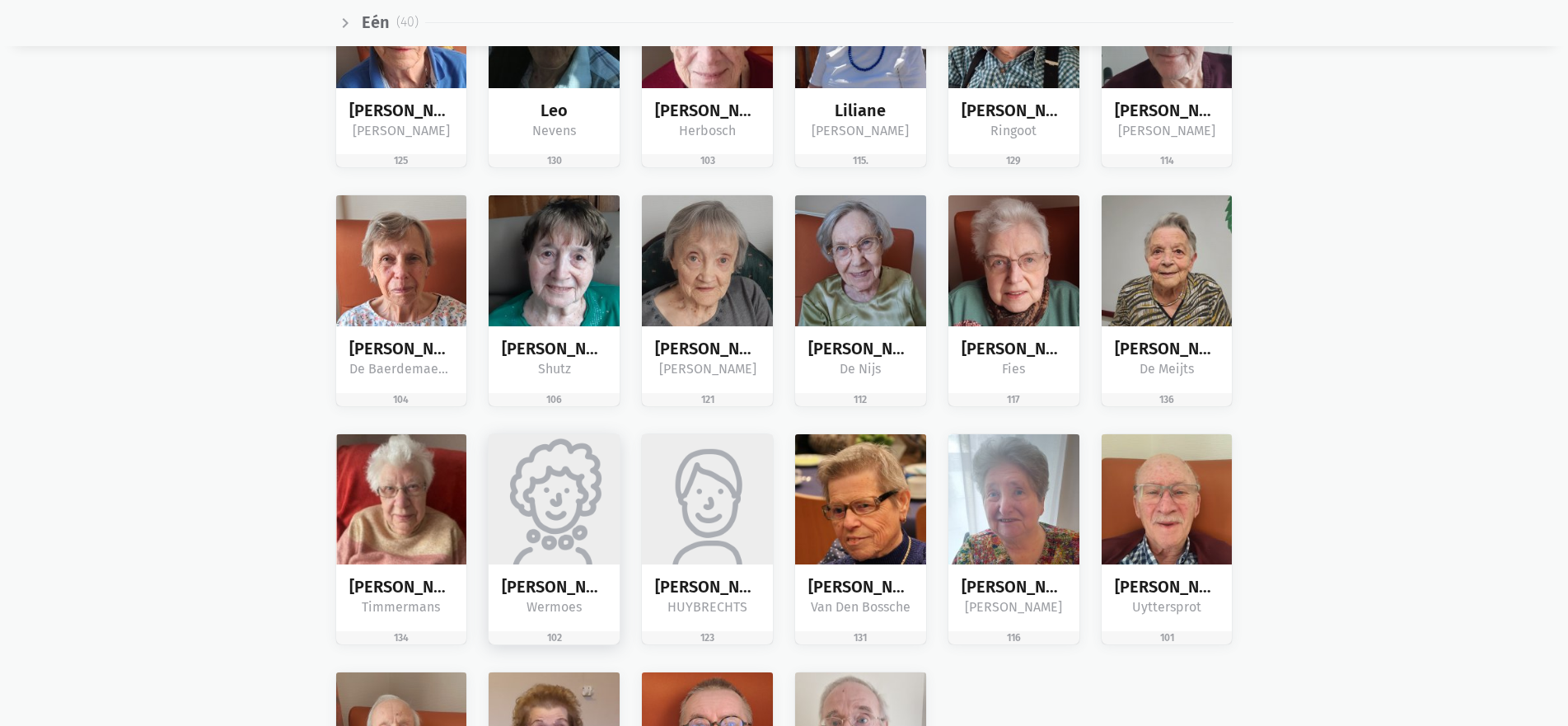
click at [596, 515] on img at bounding box center [554, 499] width 131 height 131
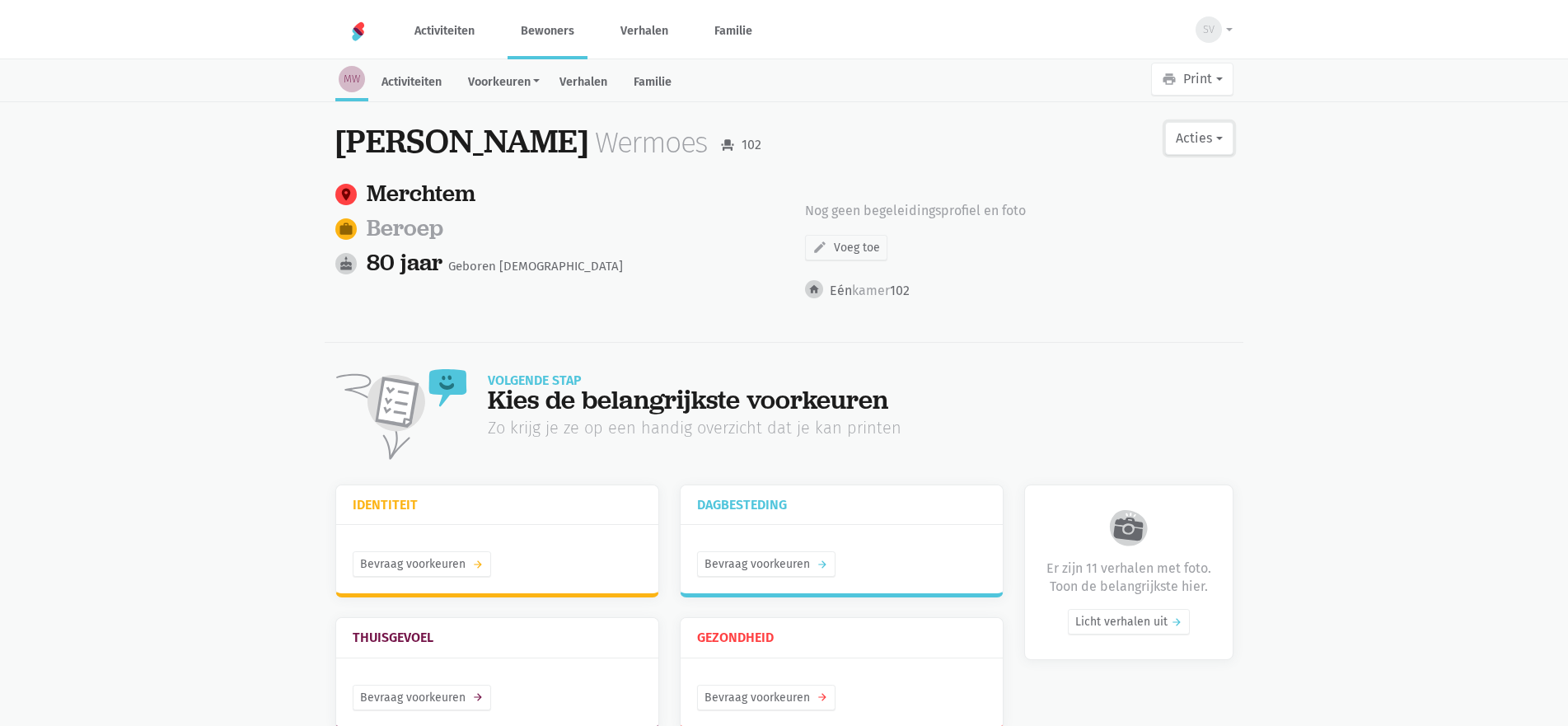
click at [1203, 144] on button "Acties" at bounding box center [1199, 138] width 68 height 33
click at [1064, 170] on link "edit Bewerk profiel" at bounding box center [1130, 182] width 207 height 28
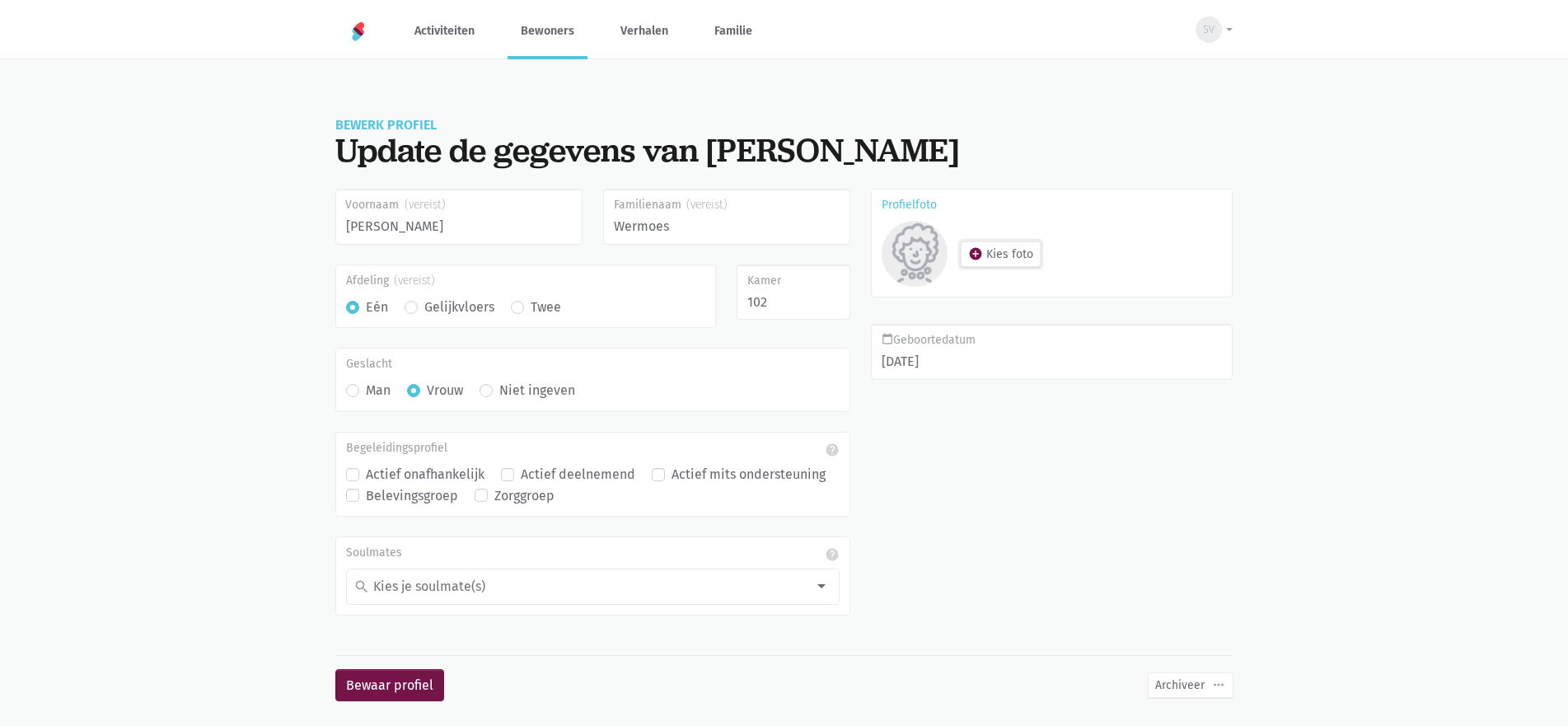
click at [1010, 258] on button "add_circle Kies foto" at bounding box center [1001, 254] width 80 height 26
click at [541, 48] on link "Bewoners" at bounding box center [547, 31] width 80 height 56
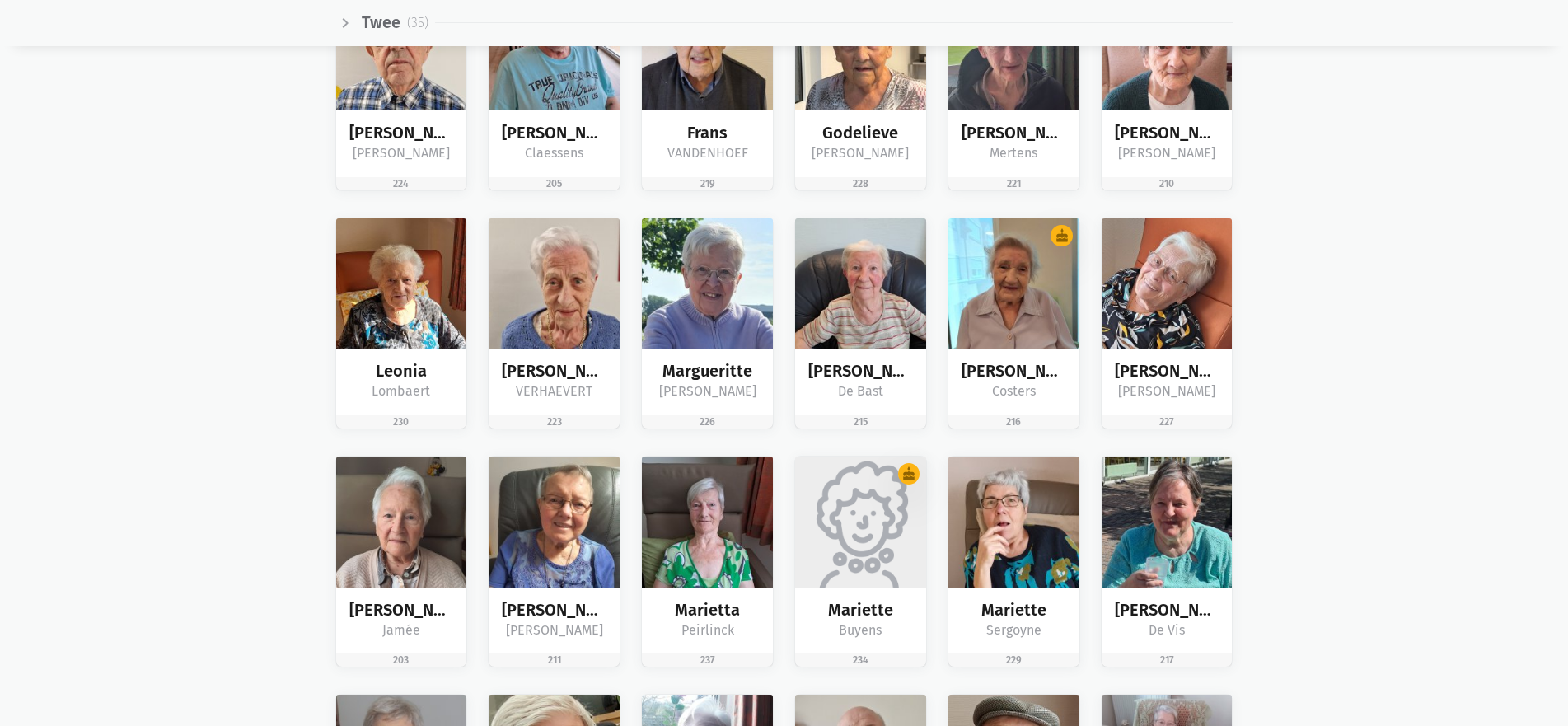
scroll to position [3791, 0]
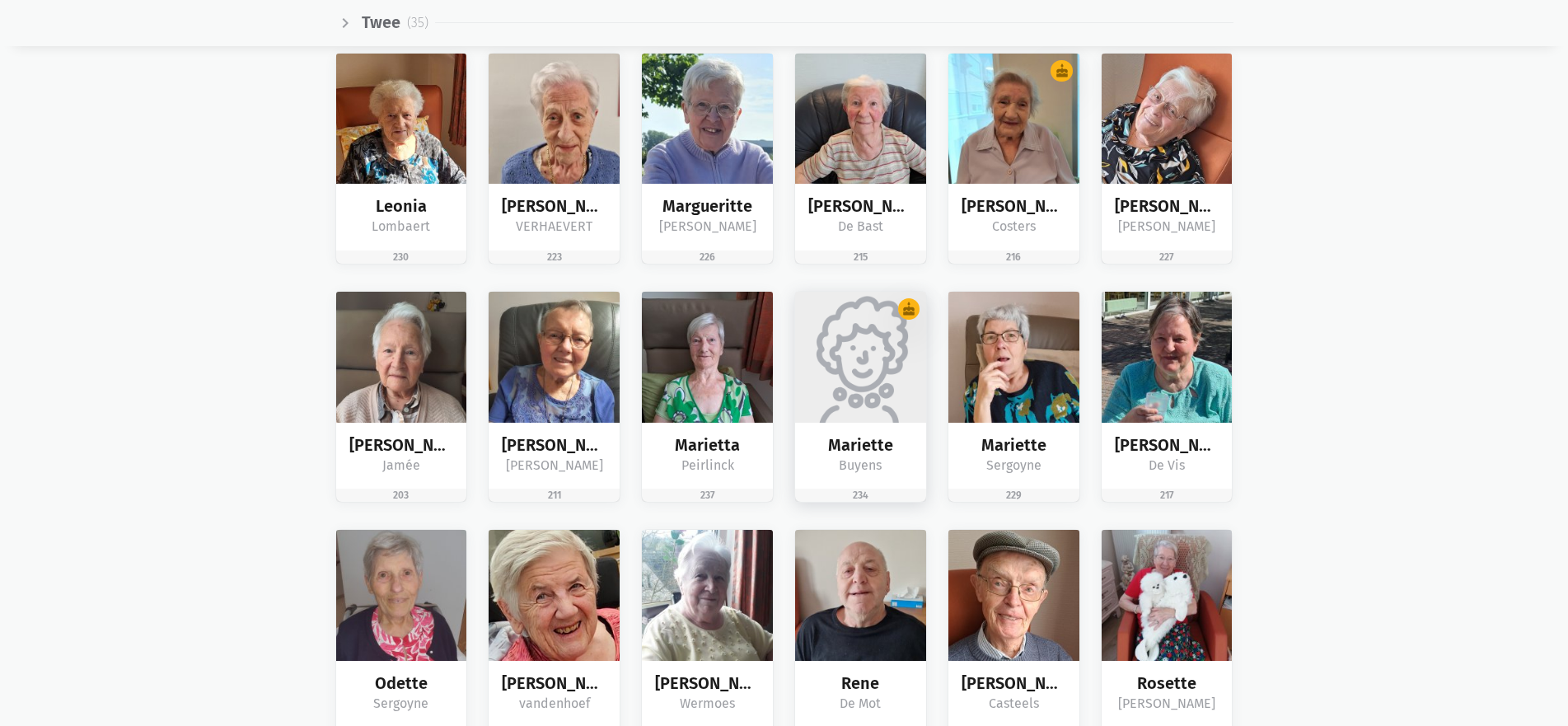
click at [864, 417] on img at bounding box center [860, 357] width 131 height 131
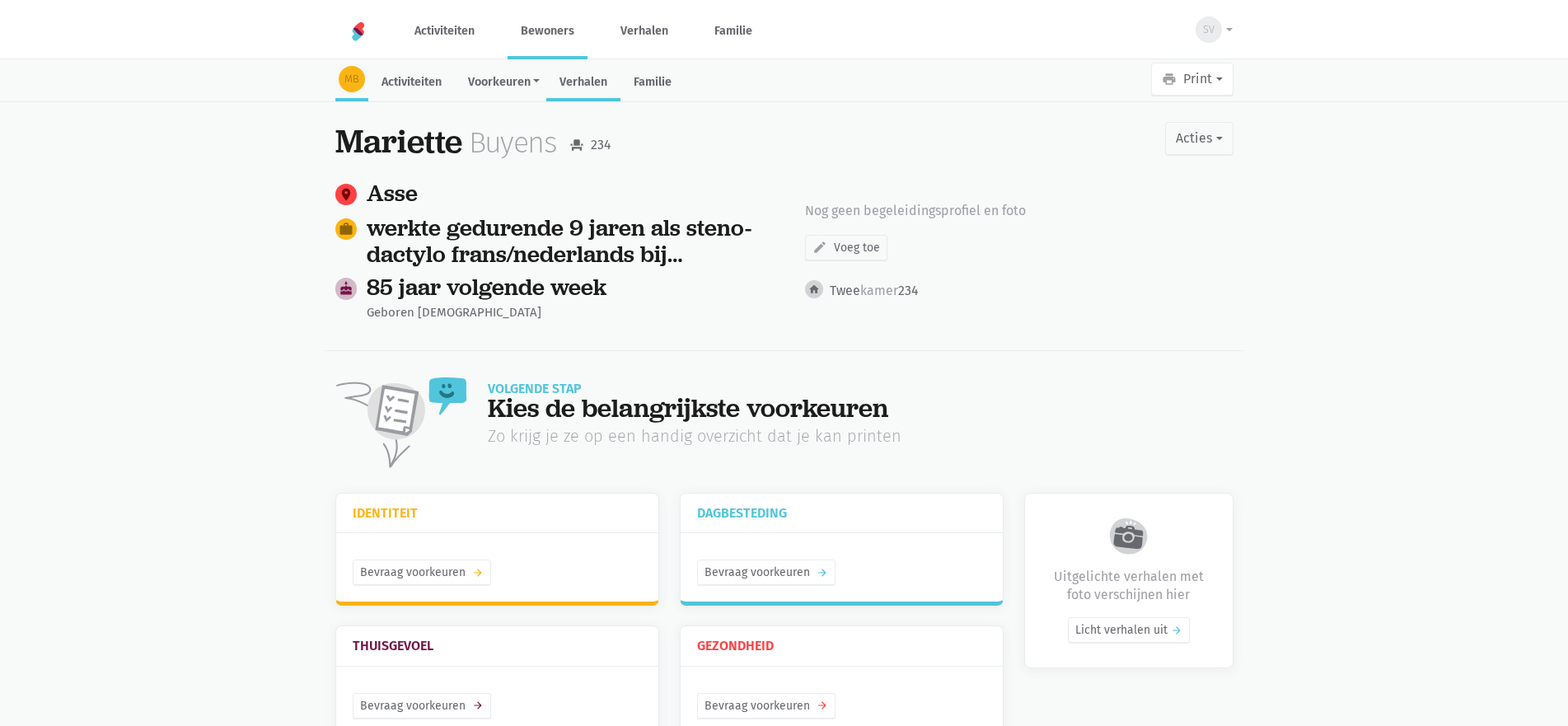
click at [575, 90] on link "Verhalen" at bounding box center [583, 84] width 74 height 35
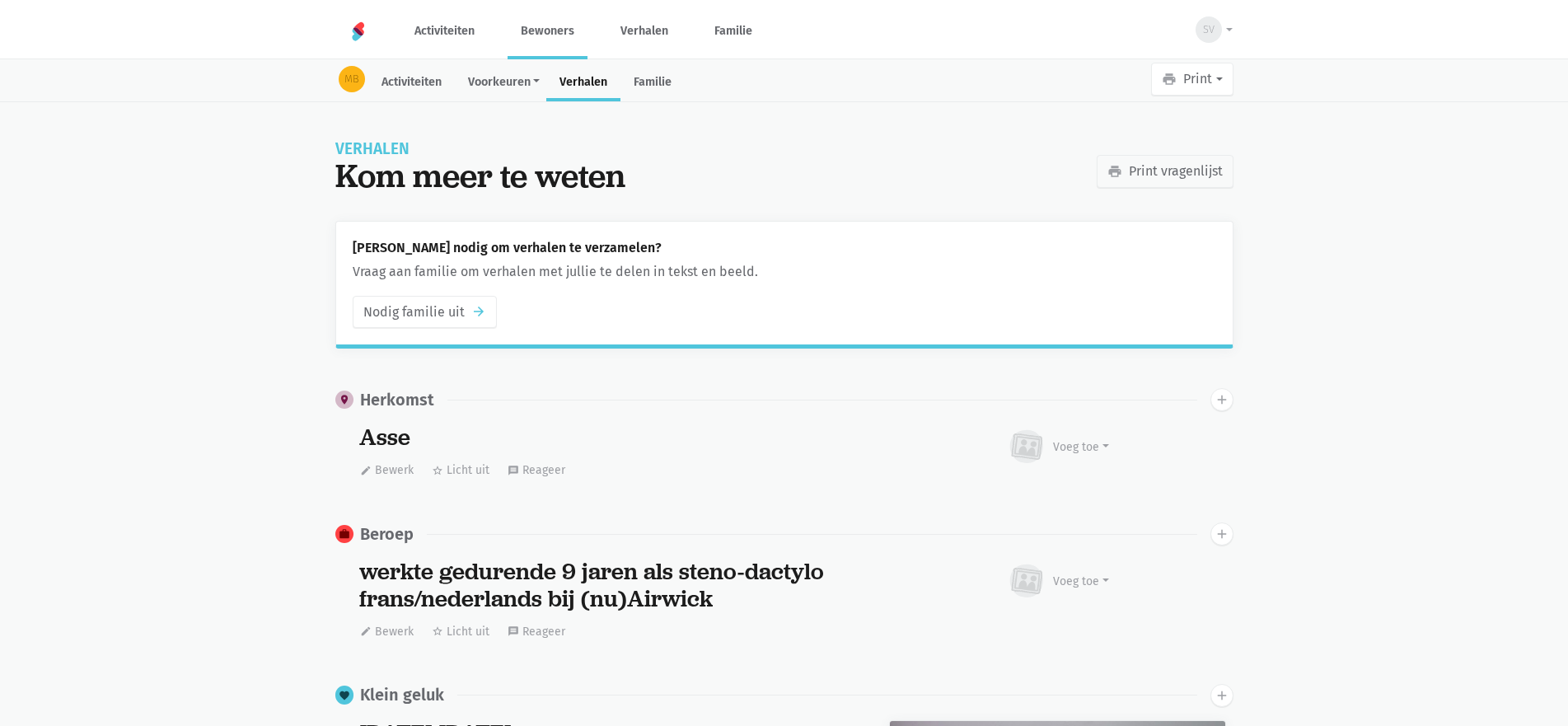
click at [550, 36] on link "Bewoners" at bounding box center [547, 31] width 80 height 56
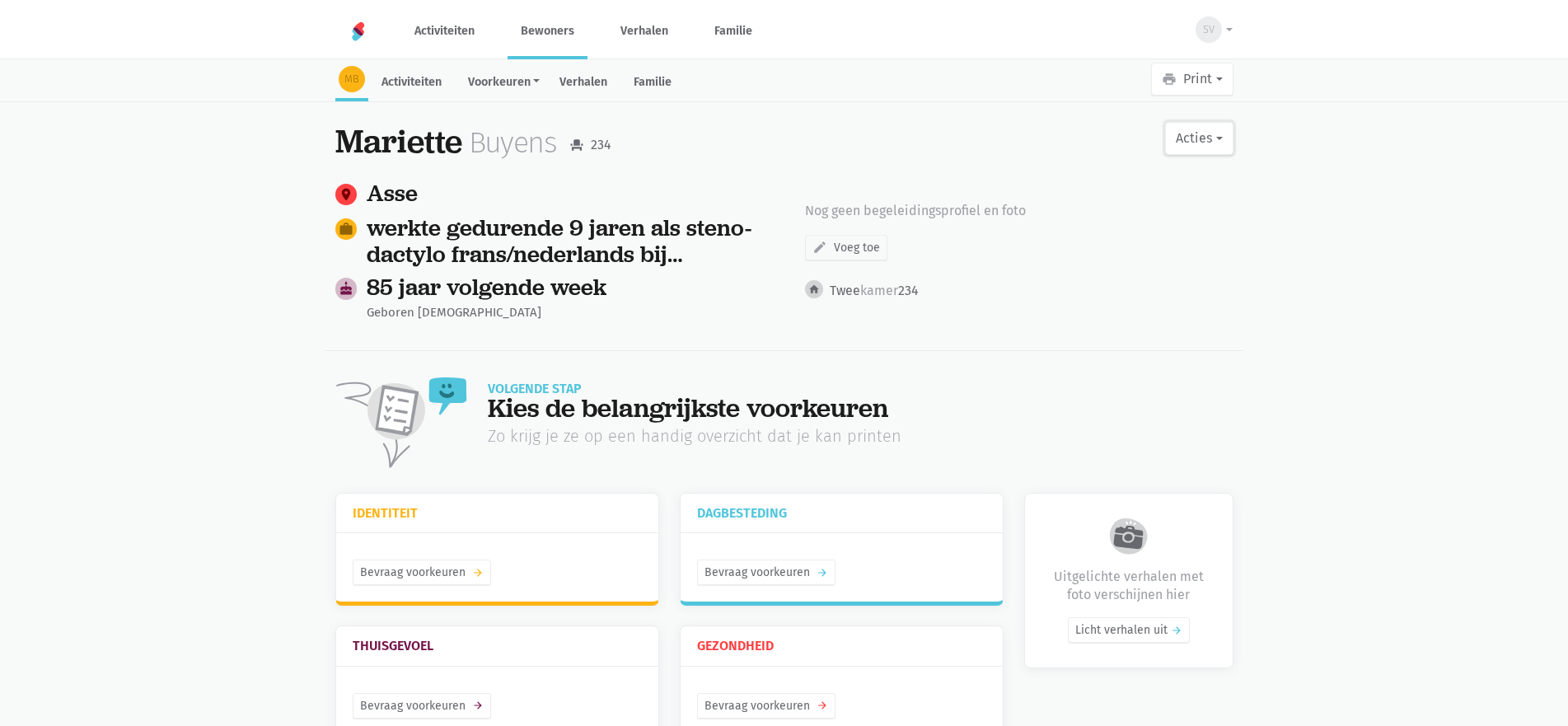
click at [1214, 144] on button "Acties" at bounding box center [1199, 138] width 68 height 33
click at [1164, 184] on link "edit Bewerk profiel" at bounding box center [1130, 182] width 207 height 28
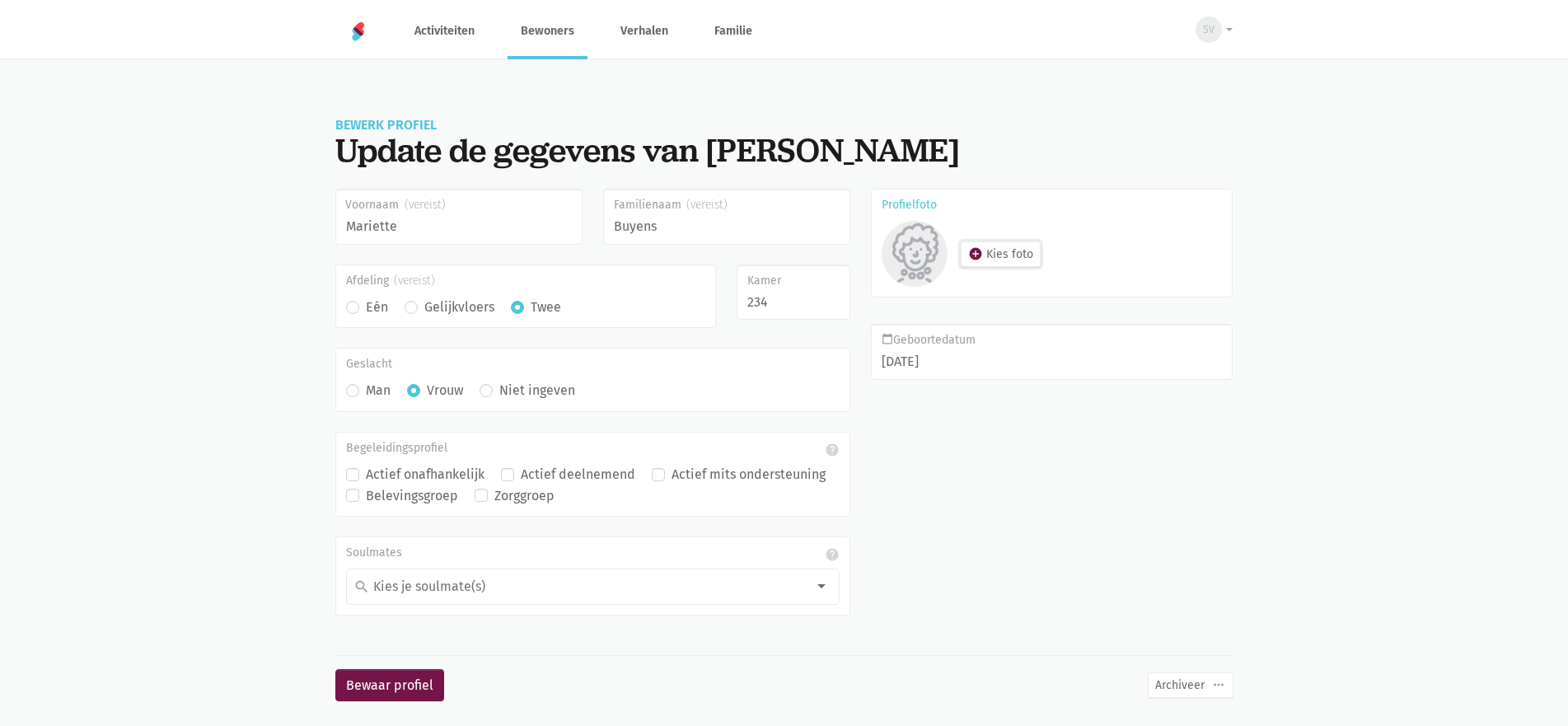
click at [1012, 258] on button "add_circle Kies foto" at bounding box center [1001, 254] width 80 height 26
click at [1228, 25] on button "SV" at bounding box center [1209, 29] width 48 height 38
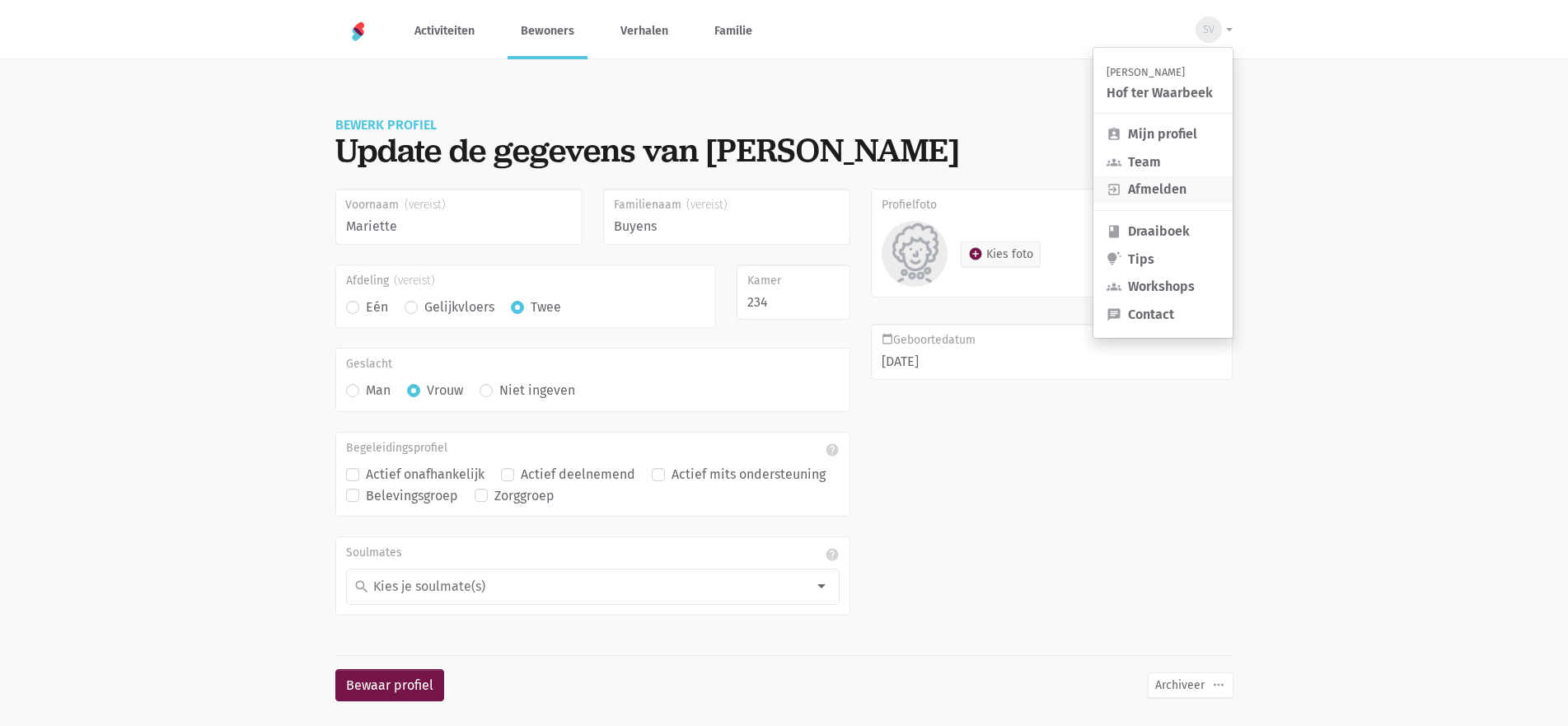
click at [1134, 187] on link "exit_to_app Afmelden" at bounding box center [1163, 190] width 139 height 28
